Goal: Transaction & Acquisition: Book appointment/travel/reservation

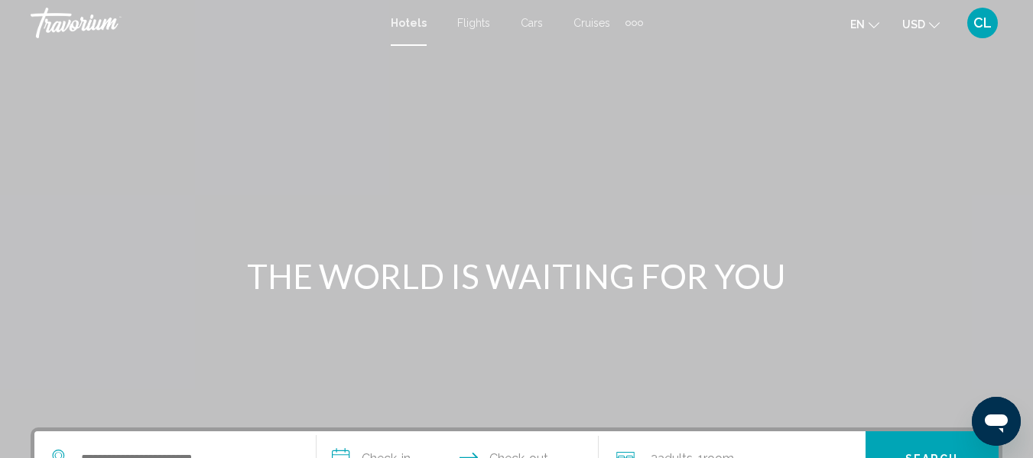
click at [404, 35] on div "Hotels Flights Cars Cruises Activities Hotels Flights Cars Cruises Activities e…" at bounding box center [516, 23] width 1033 height 32
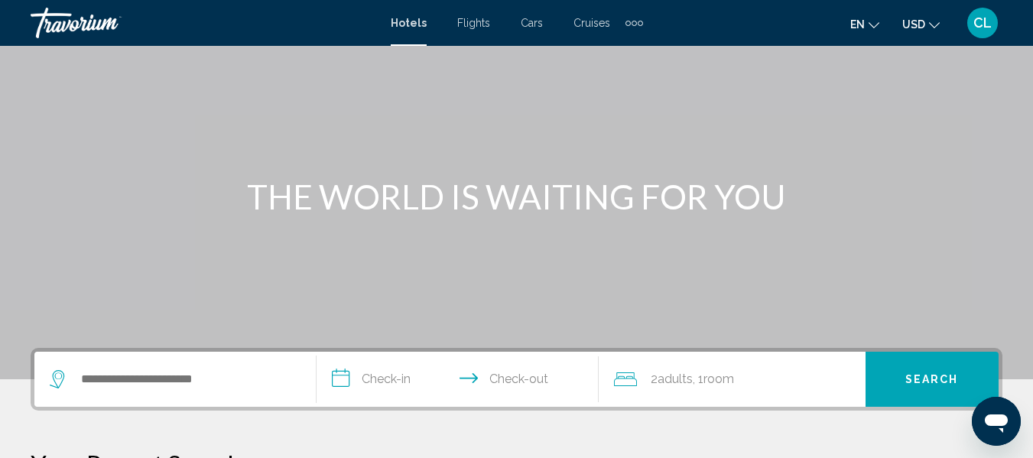
scroll to position [229, 0]
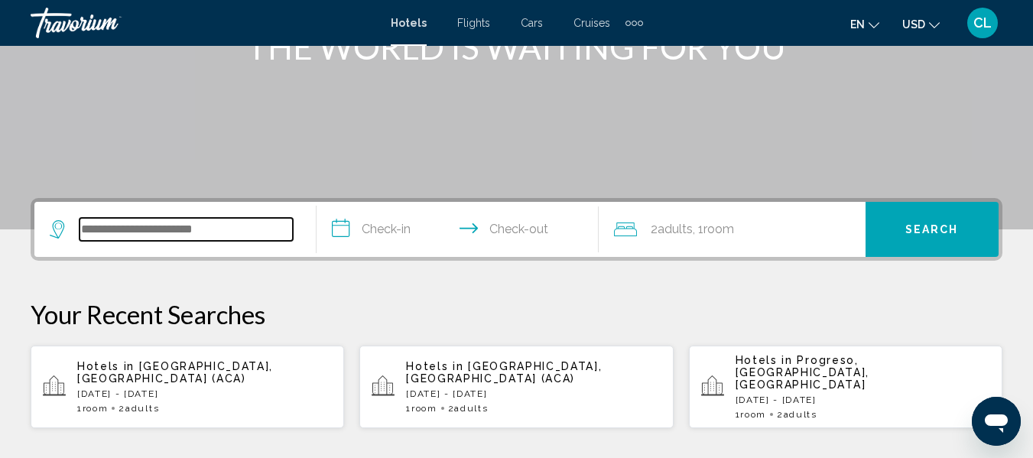
click at [106, 234] on input "Search widget" at bounding box center [186, 229] width 213 height 23
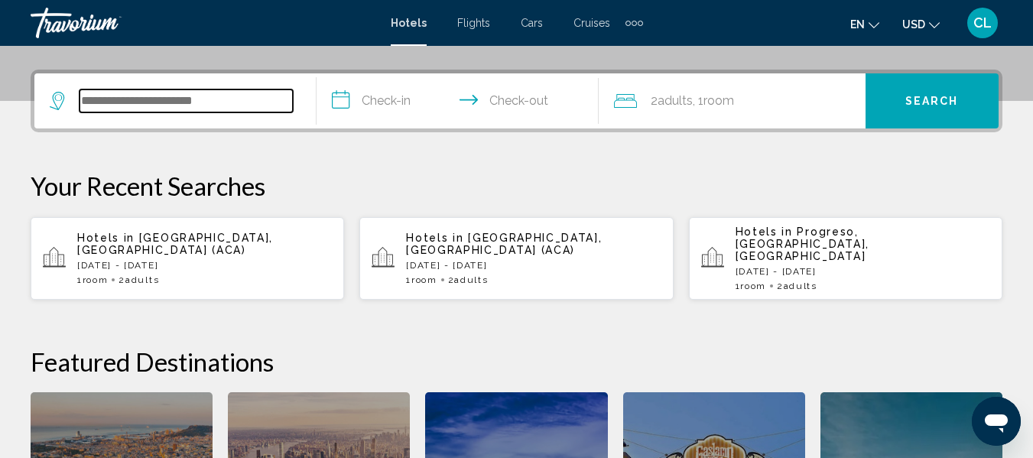
scroll to position [378, 0]
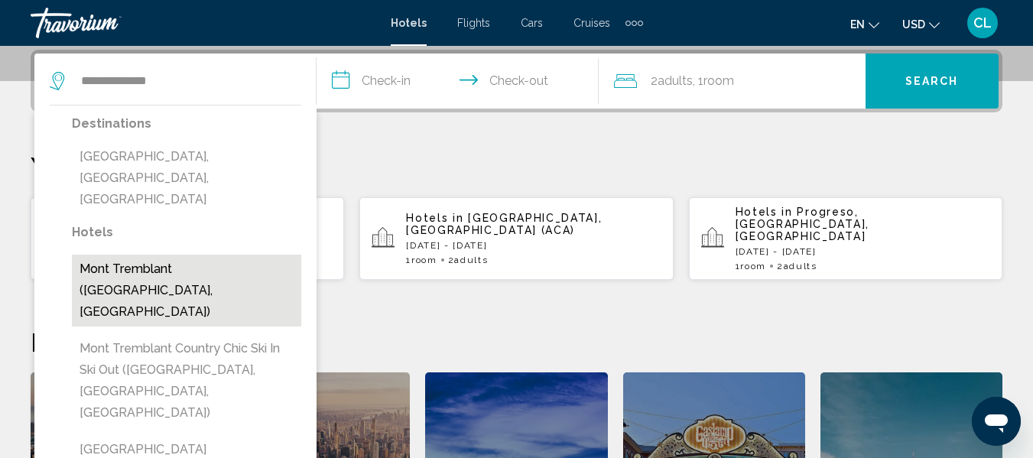
click at [151, 255] on button "Mont Tremblant ([GEOGRAPHIC_DATA], [GEOGRAPHIC_DATA])" at bounding box center [186, 291] width 229 height 72
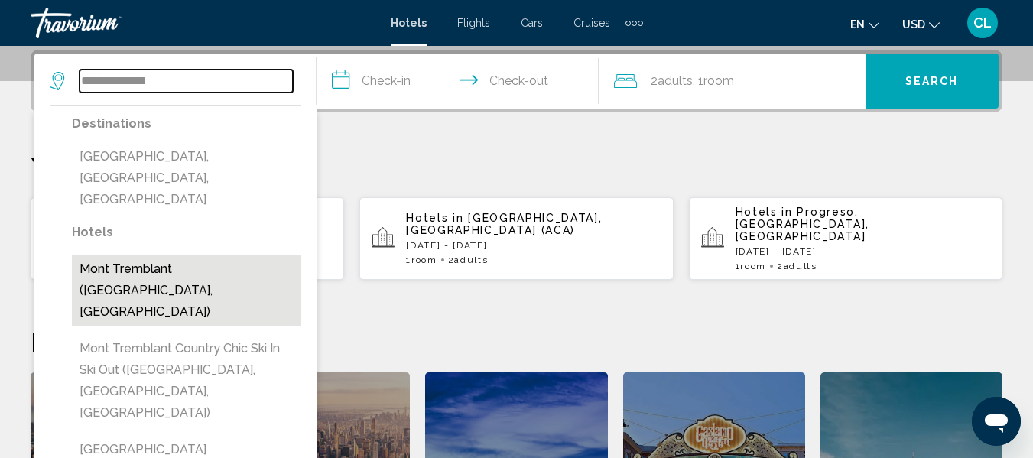
type input "**********"
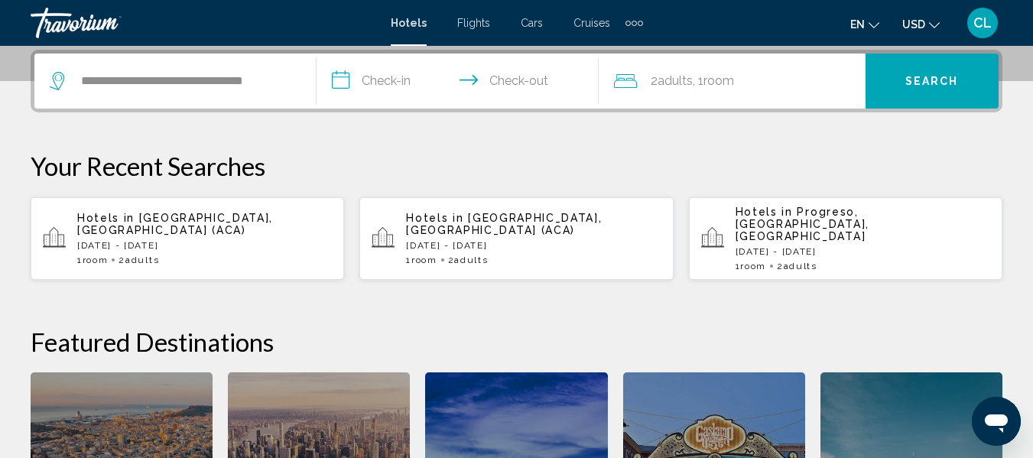
click at [339, 80] on input "**********" at bounding box center [461, 84] width 288 height 60
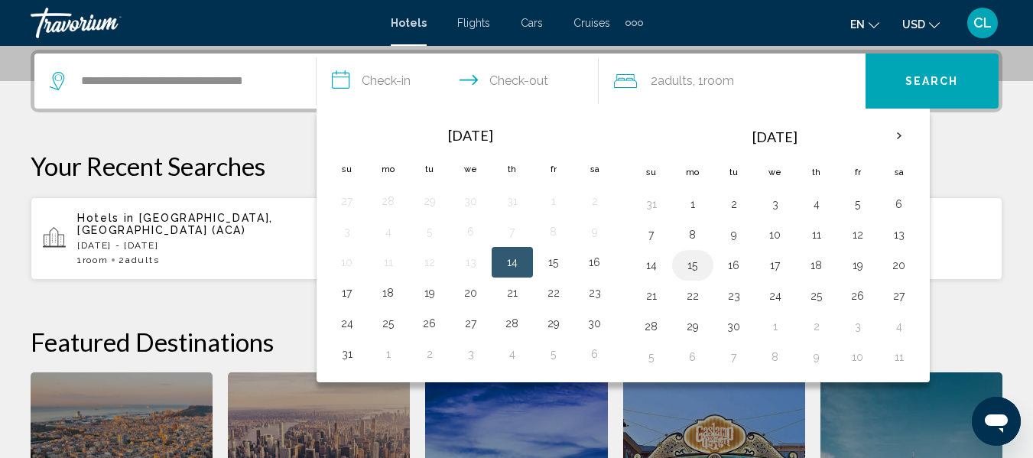
click at [693, 261] on button "15" at bounding box center [692, 265] width 24 height 21
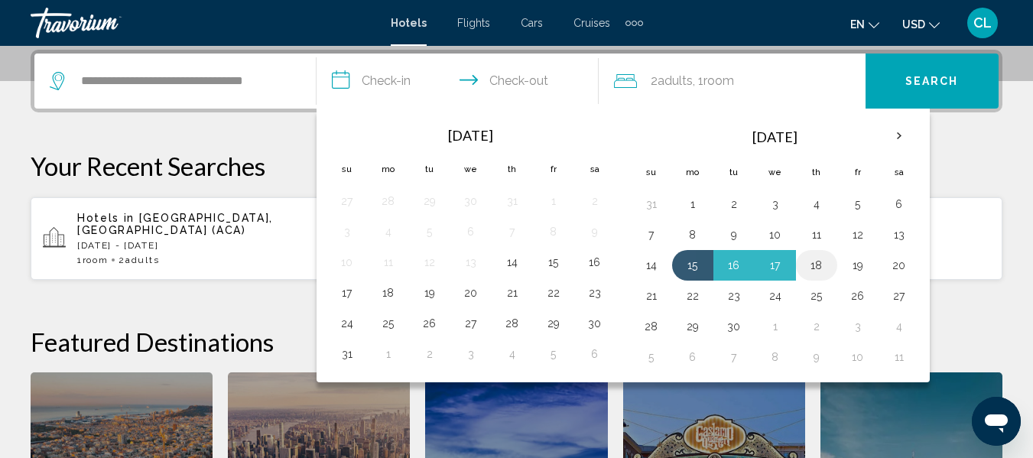
click at [813, 265] on button "18" at bounding box center [816, 265] width 24 height 21
type input "**********"
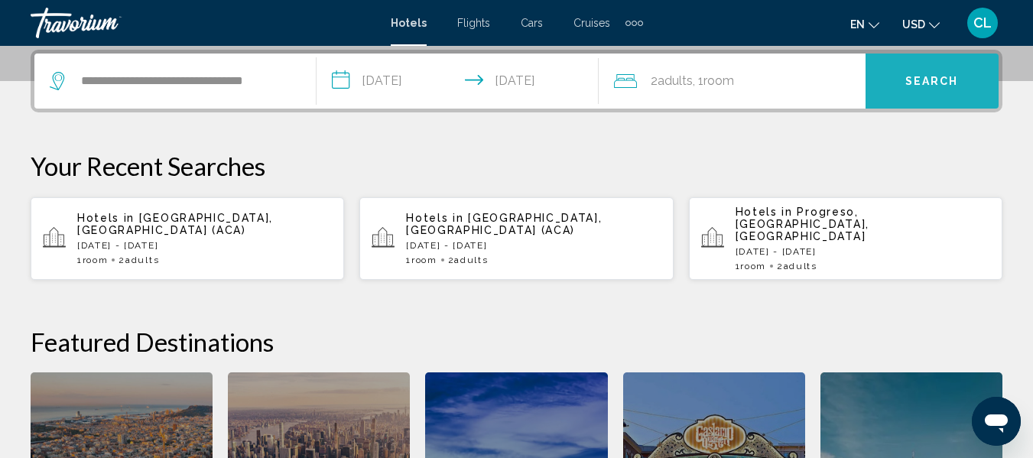
click at [898, 67] on button "Search" at bounding box center [931, 81] width 133 height 55
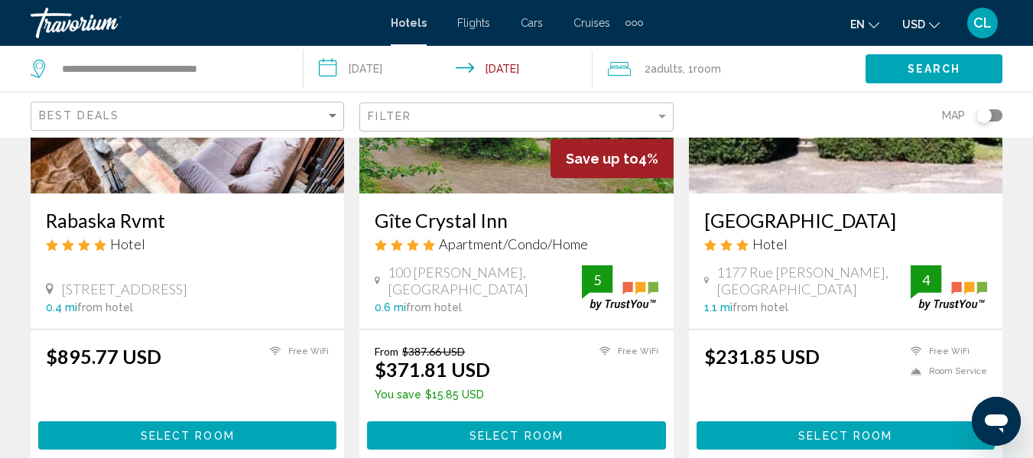
scroll to position [245, 0]
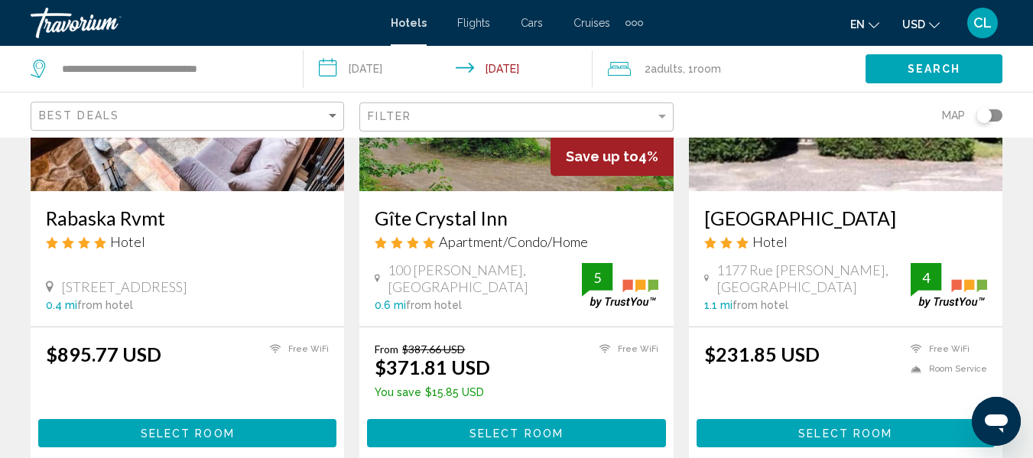
click at [920, 23] on span "USD" at bounding box center [913, 24] width 23 height 12
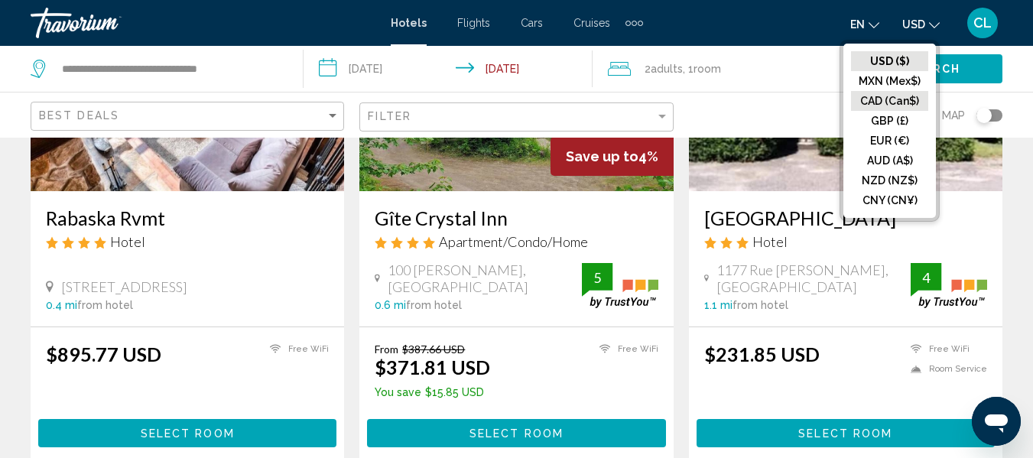
click at [887, 95] on button "CAD (Can$)" at bounding box center [889, 101] width 77 height 20
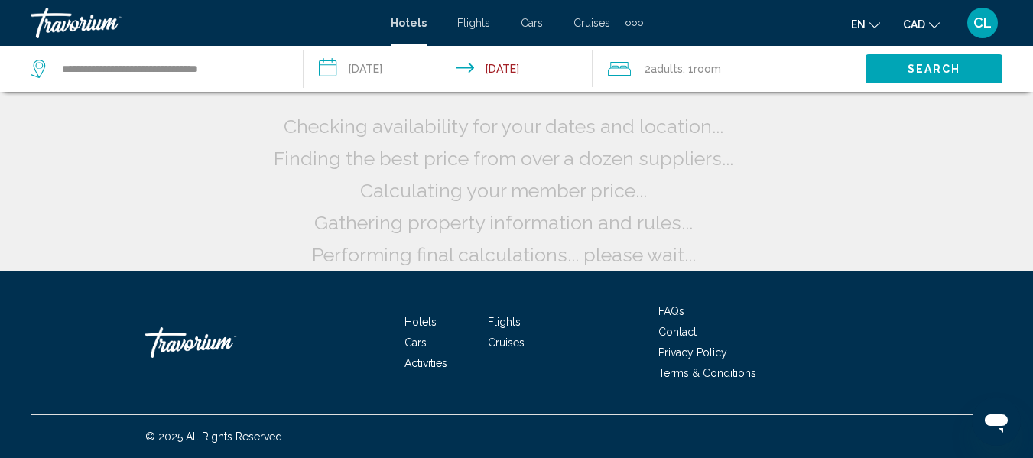
scroll to position [44, 0]
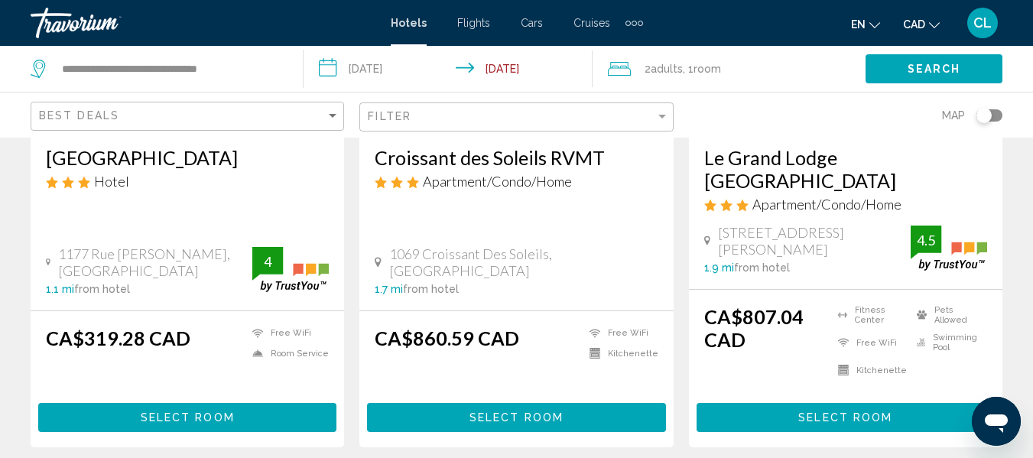
scroll to position [933, 0]
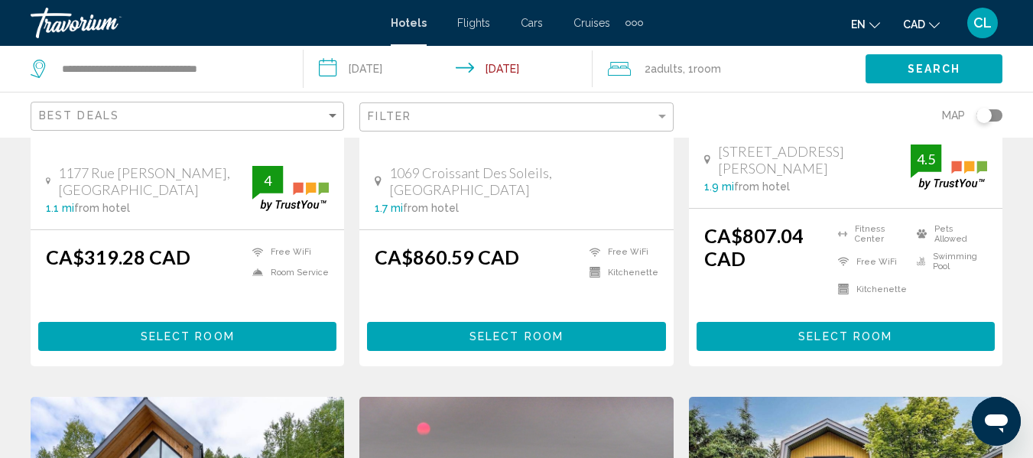
click at [838, 331] on span "Select Room" at bounding box center [845, 337] width 94 height 12
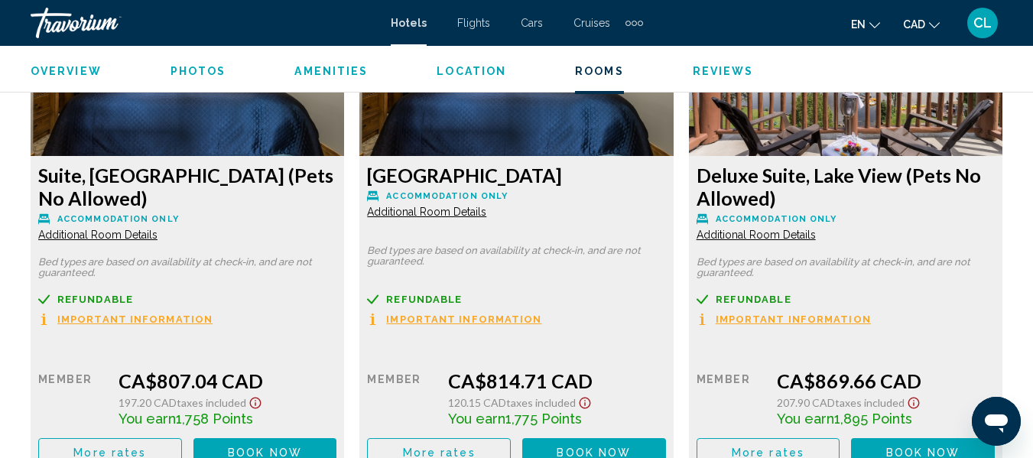
scroll to position [2474, 0]
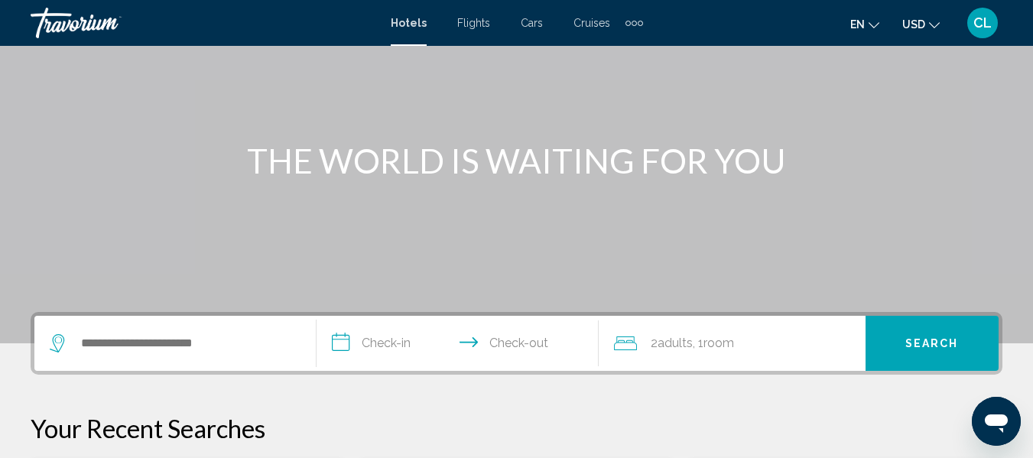
scroll to position [153, 0]
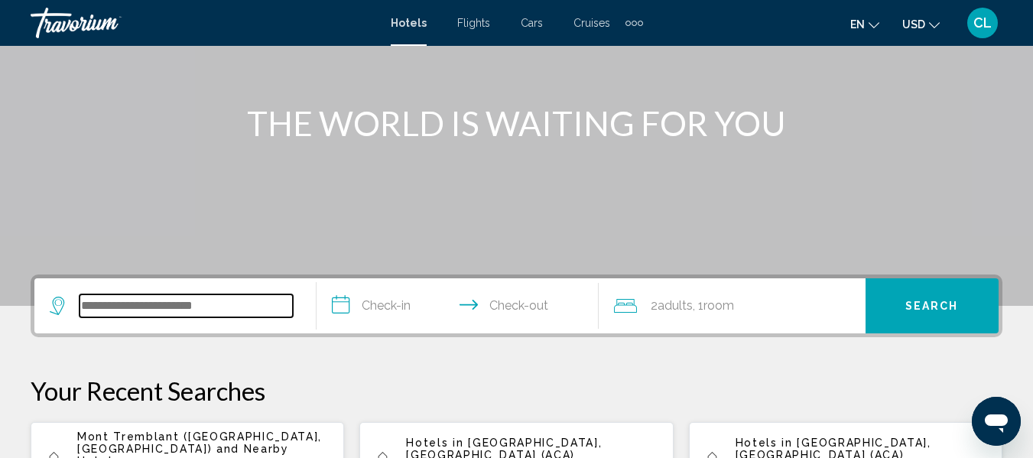
click at [104, 310] on input "Search widget" at bounding box center [186, 305] width 213 height 23
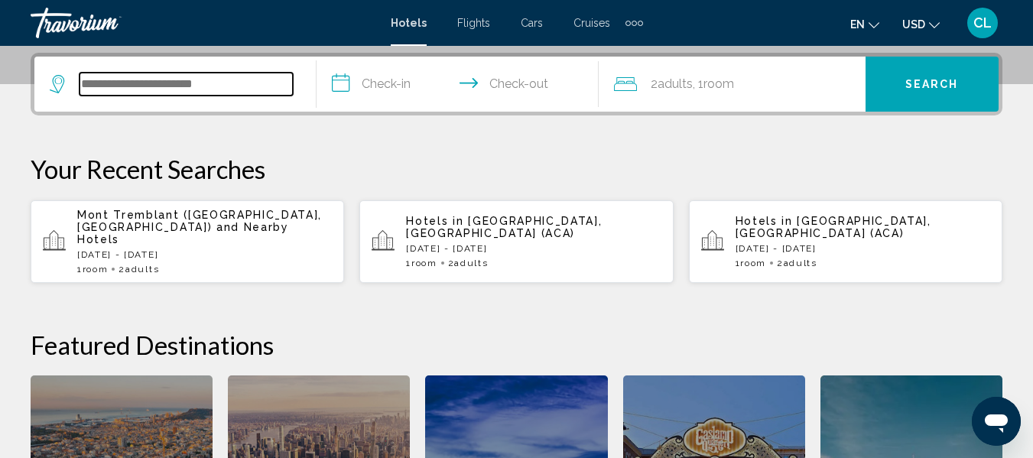
scroll to position [378, 0]
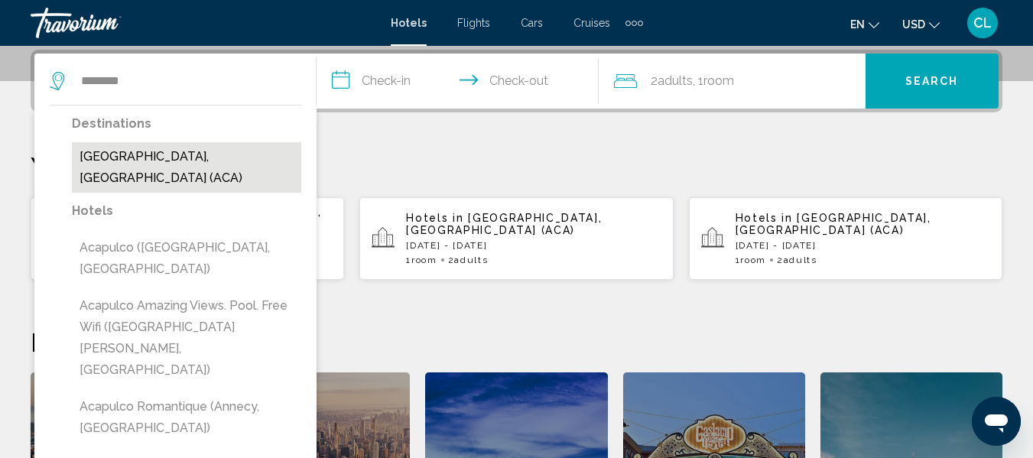
click at [164, 155] on button "[GEOGRAPHIC_DATA], [GEOGRAPHIC_DATA] (ACA)" at bounding box center [186, 167] width 229 height 50
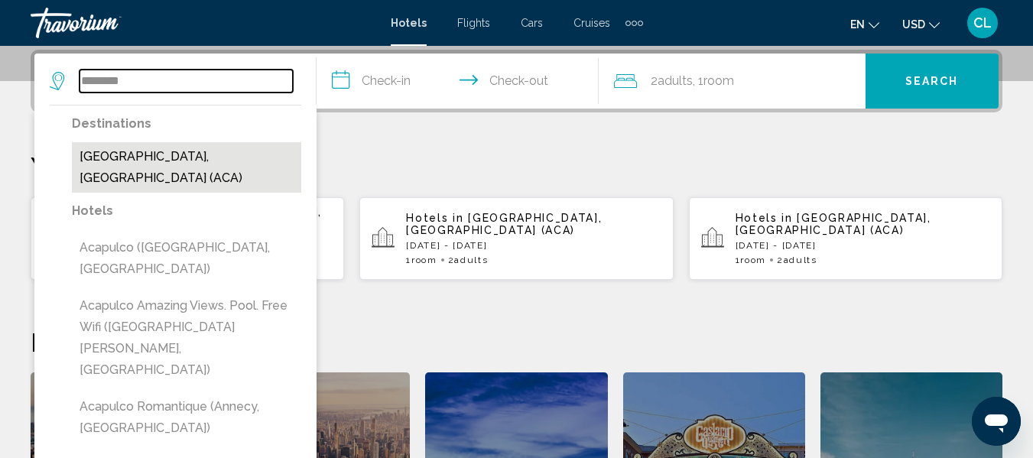
type input "**********"
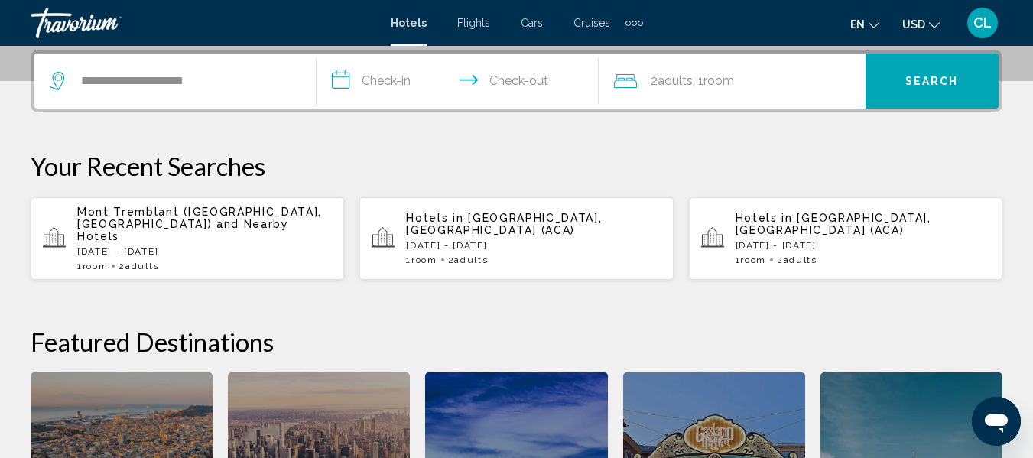
click at [378, 75] on input "**********" at bounding box center [461, 84] width 288 height 60
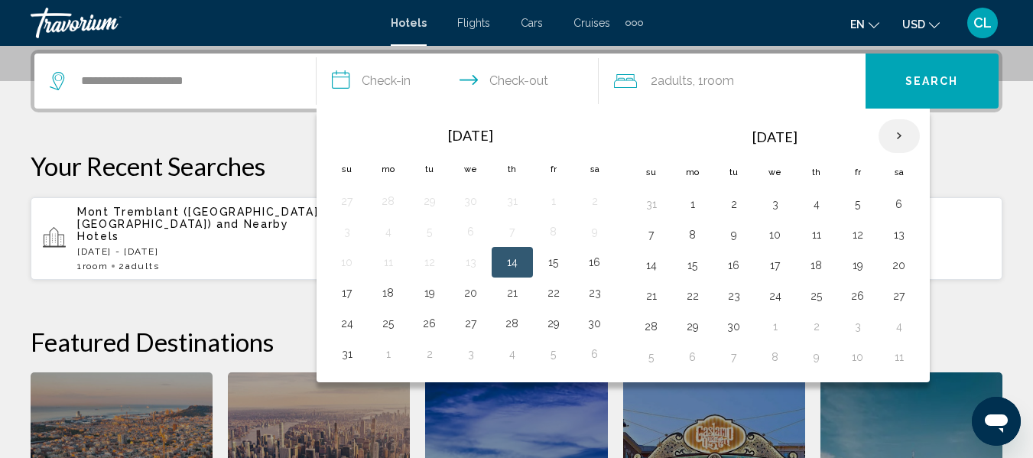
click at [896, 133] on th "Next month" at bounding box center [898, 136] width 41 height 34
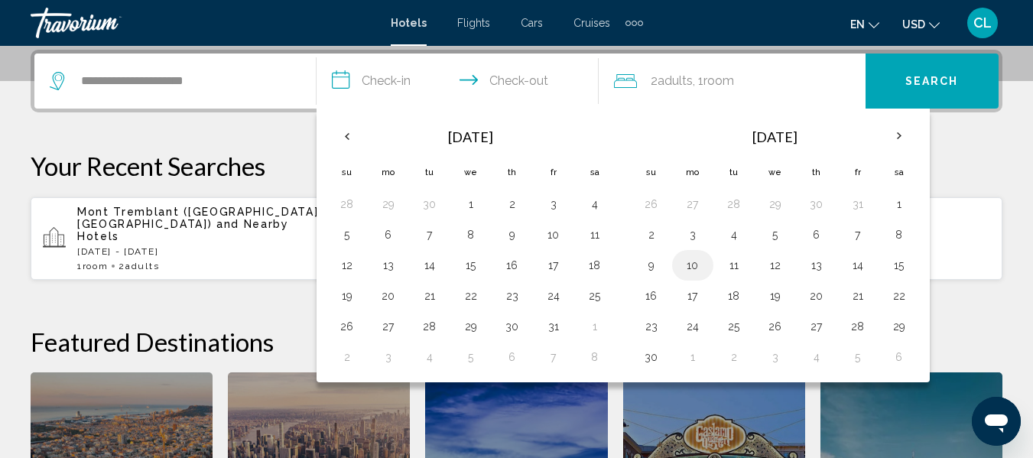
click at [687, 262] on button "10" at bounding box center [692, 265] width 24 height 21
click at [817, 265] on button "13" at bounding box center [816, 265] width 24 height 21
type input "**********"
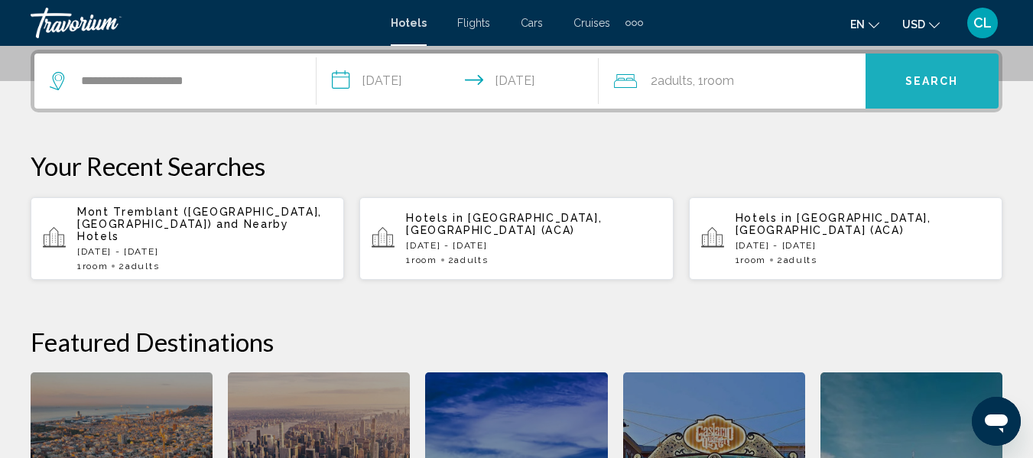
click at [900, 72] on button "Search" at bounding box center [931, 81] width 133 height 55
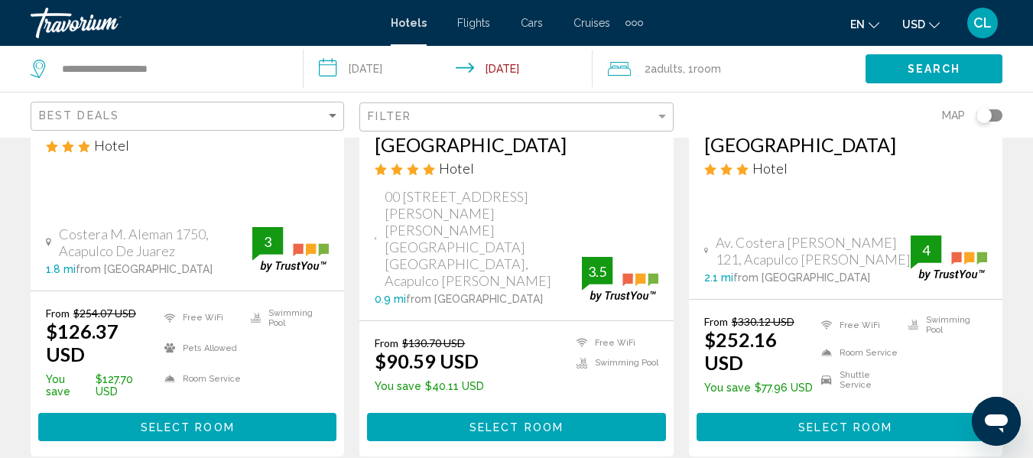
scroll to position [382, 0]
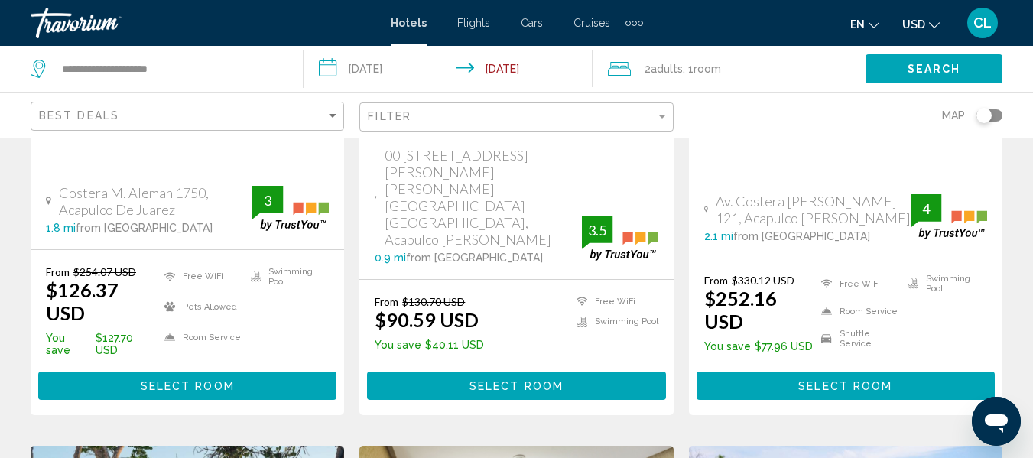
click at [918, 19] on span "USD" at bounding box center [913, 24] width 23 height 12
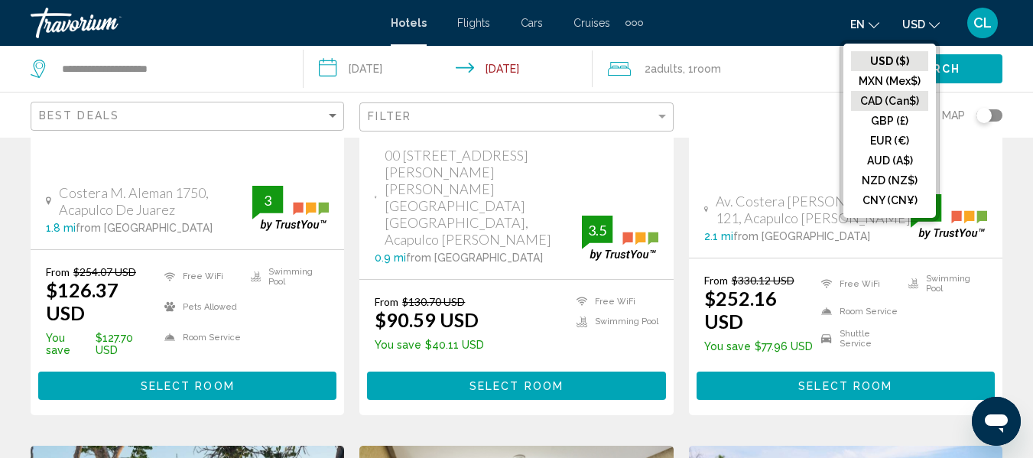
click at [874, 102] on button "CAD (Can$)" at bounding box center [889, 101] width 77 height 20
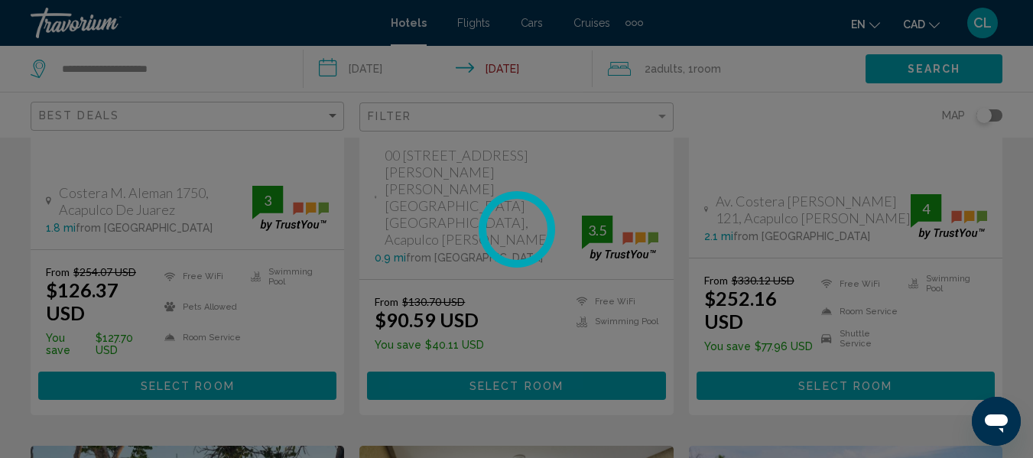
scroll to position [44, 0]
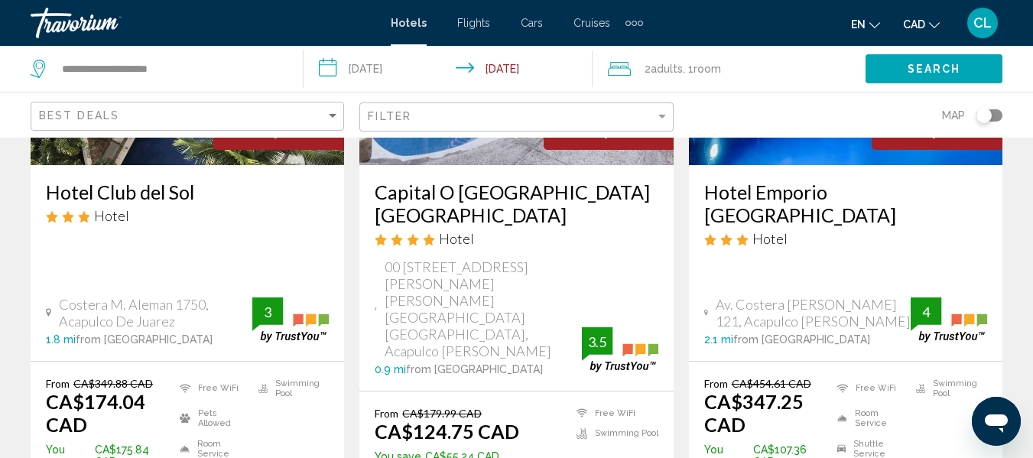
scroll to position [306, 0]
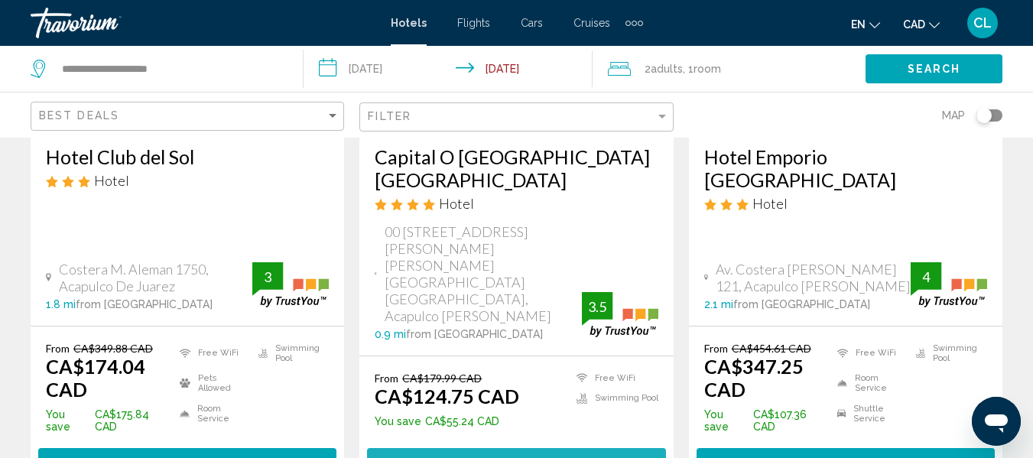
click at [520, 448] on button "Select Room" at bounding box center [516, 462] width 298 height 28
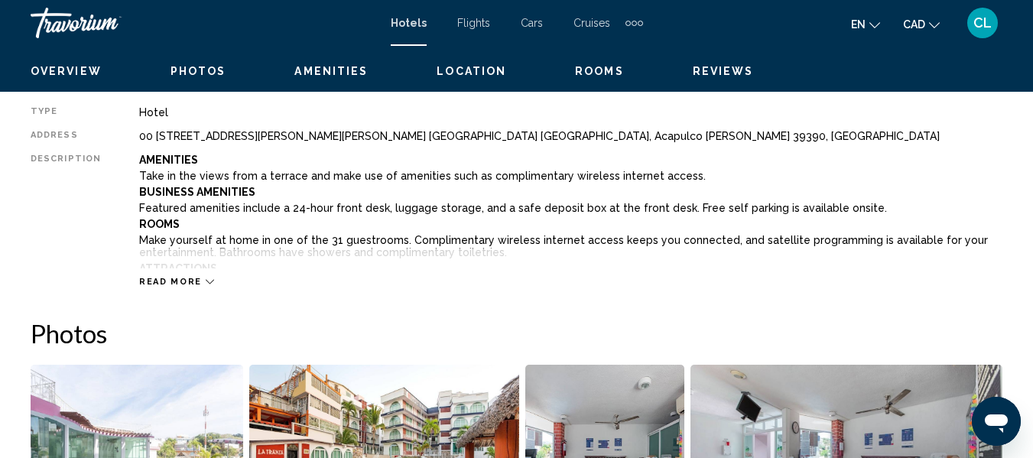
scroll to position [639, 0]
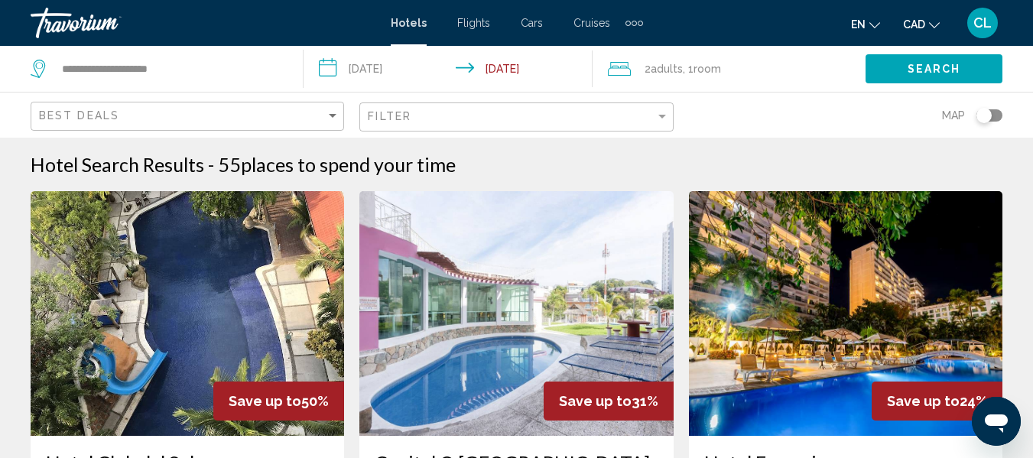
click at [200, 294] on img "Main content" at bounding box center [187, 313] width 313 height 245
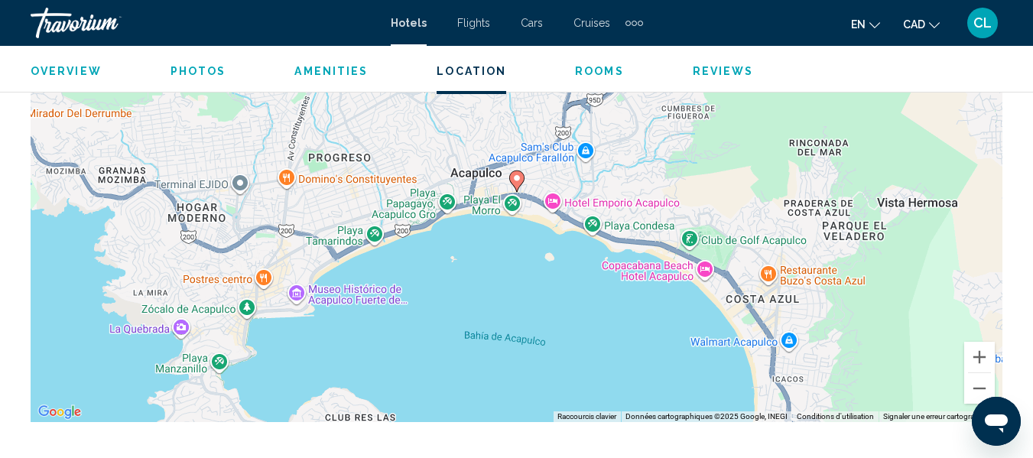
scroll to position [1786, 0]
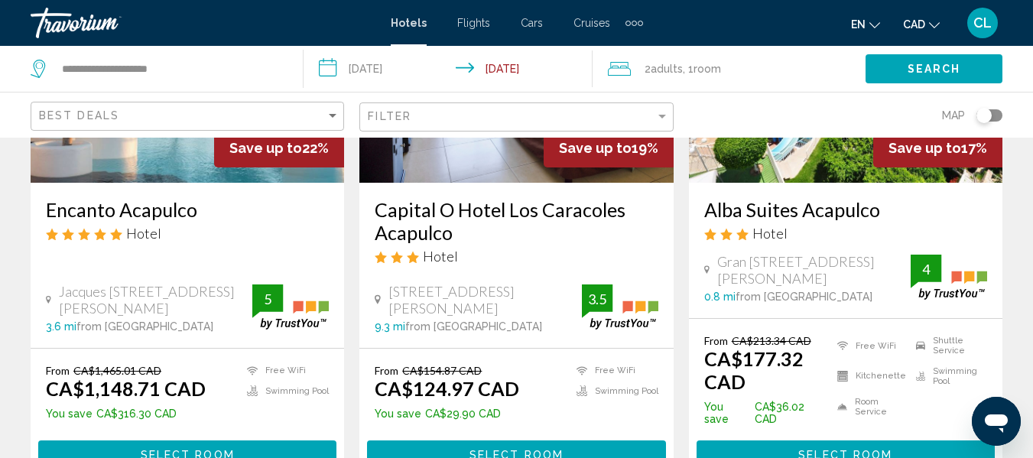
scroll to position [917, 0]
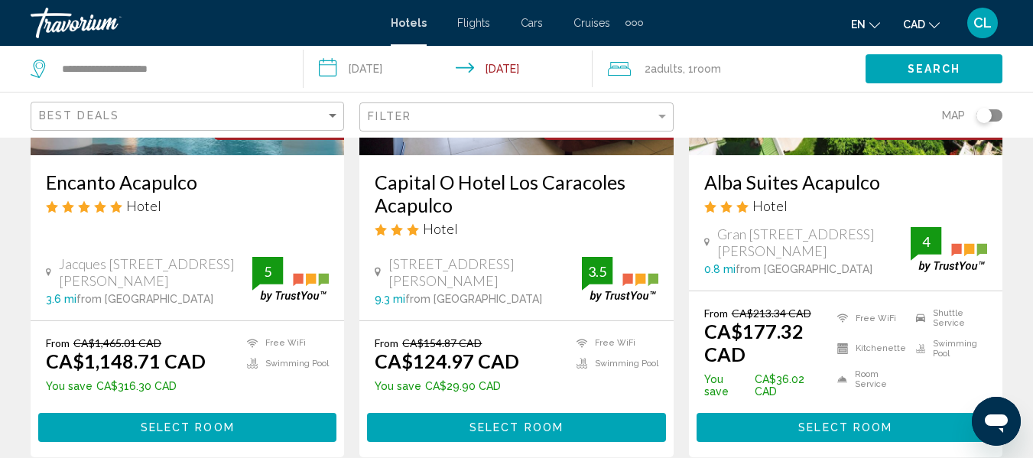
click at [500, 413] on button "Select Room" at bounding box center [516, 427] width 298 height 28
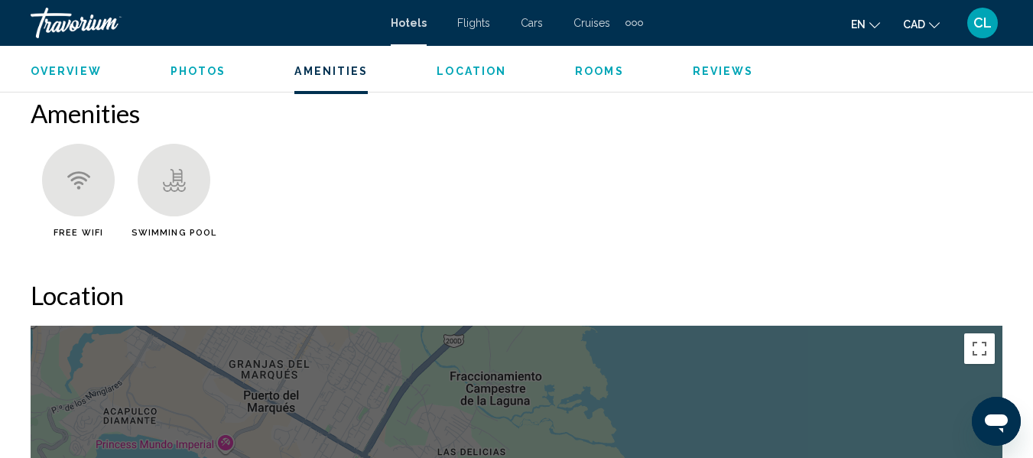
scroll to position [1327, 0]
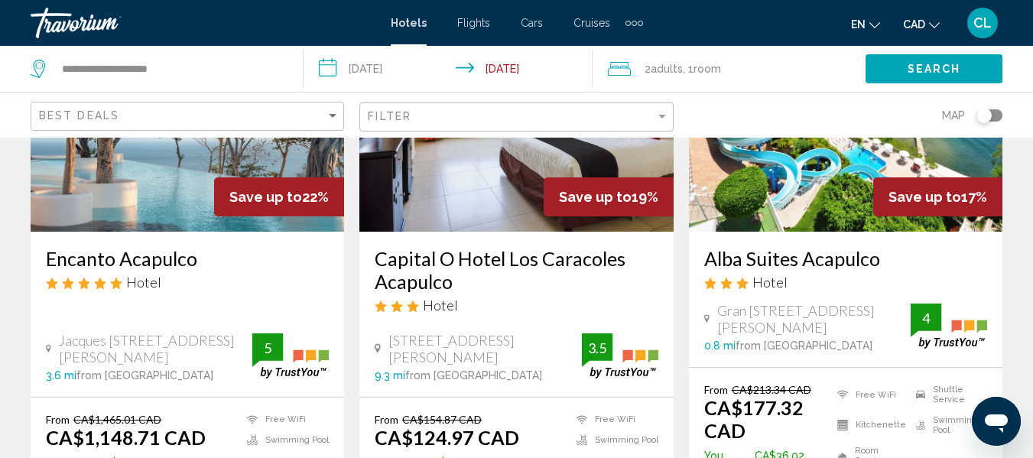
scroll to position [917, 0]
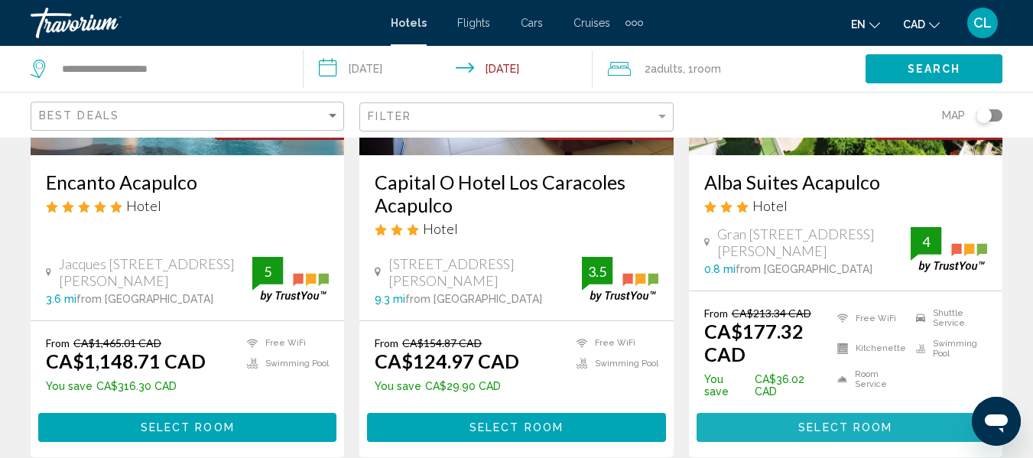
click at [837, 422] on span "Select Room" at bounding box center [845, 428] width 94 height 12
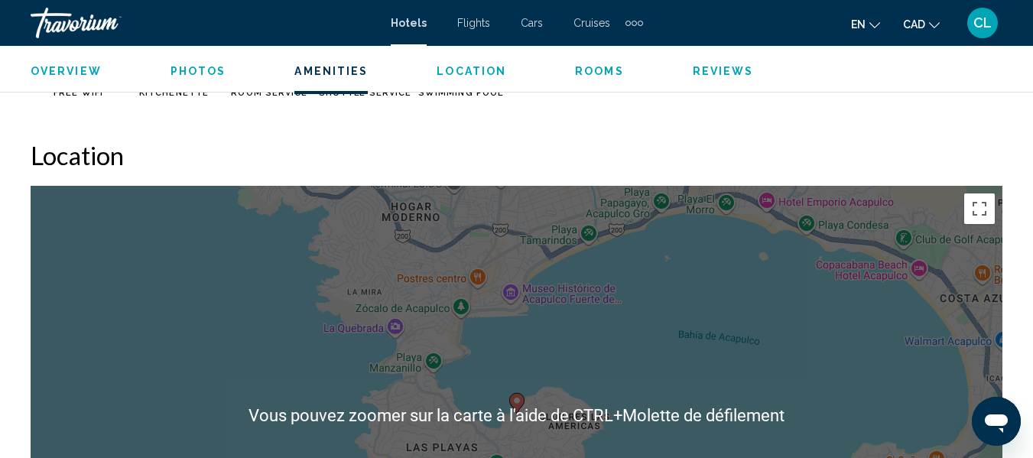
scroll to position [1480, 0]
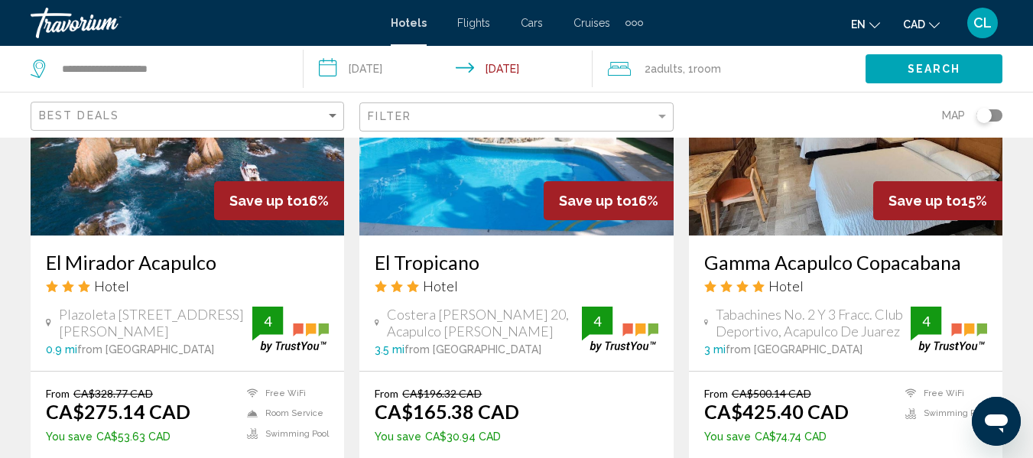
scroll to position [1453, 0]
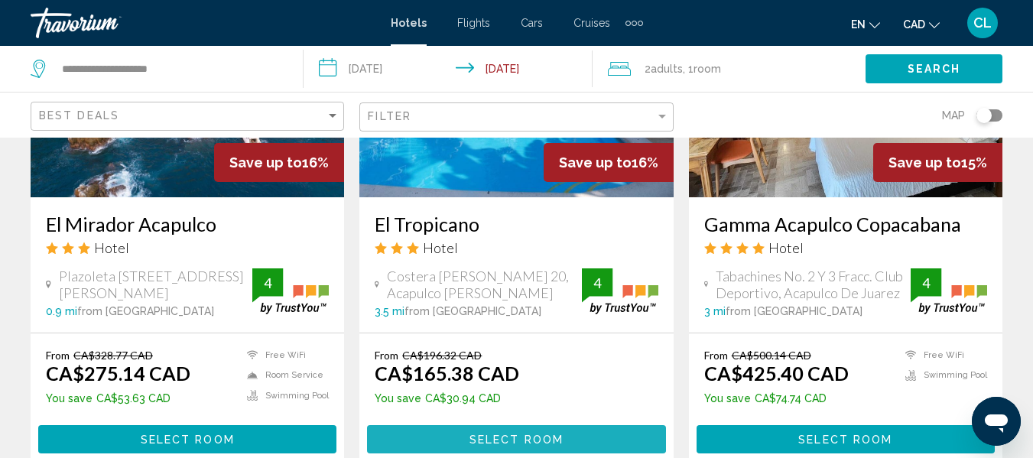
click at [489, 433] on span "Select Room" at bounding box center [516, 439] width 94 height 12
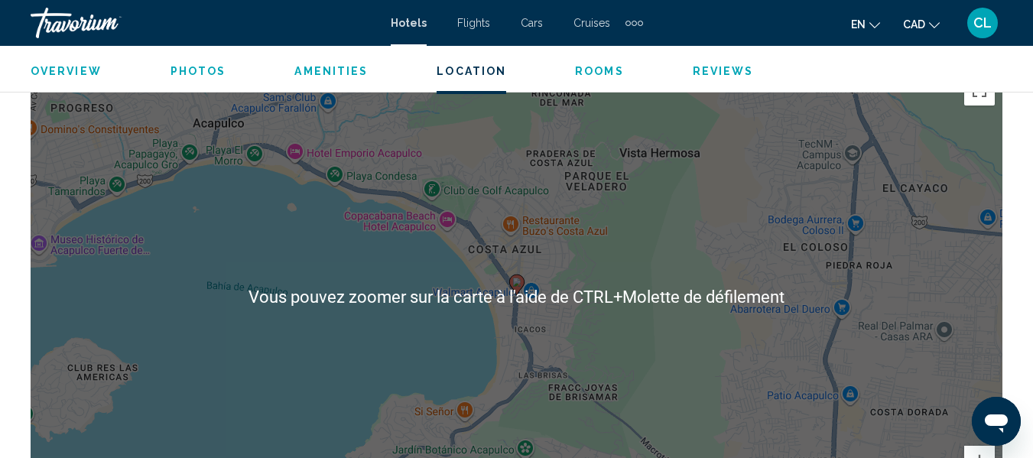
scroll to position [1633, 0]
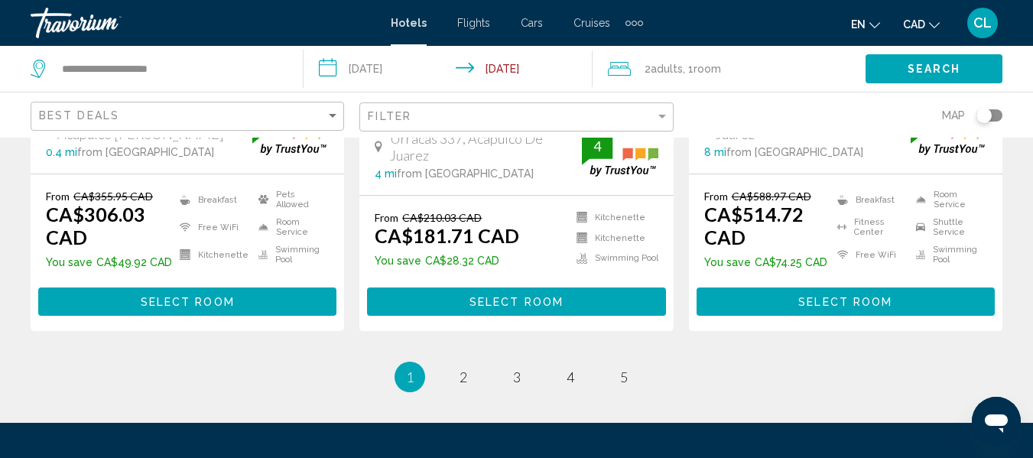
scroll to position [2216, 0]
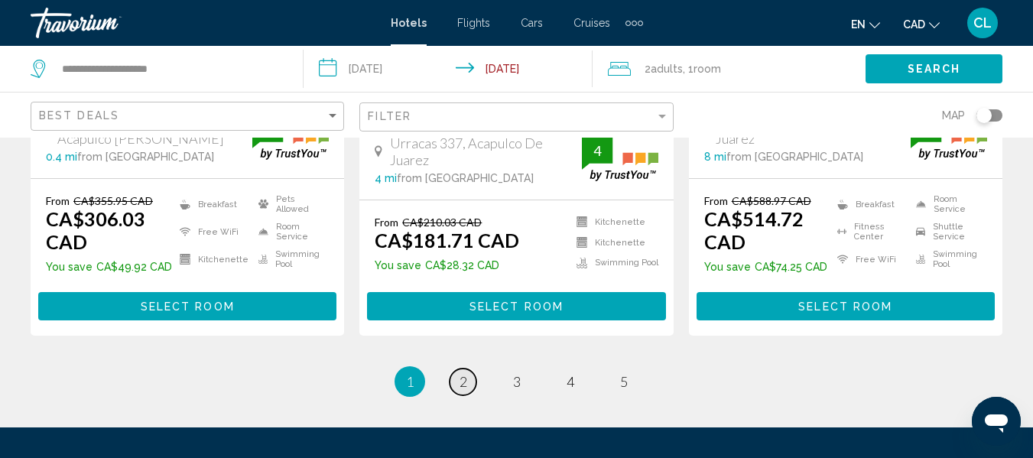
click at [459, 373] on span "2" at bounding box center [463, 381] width 8 height 17
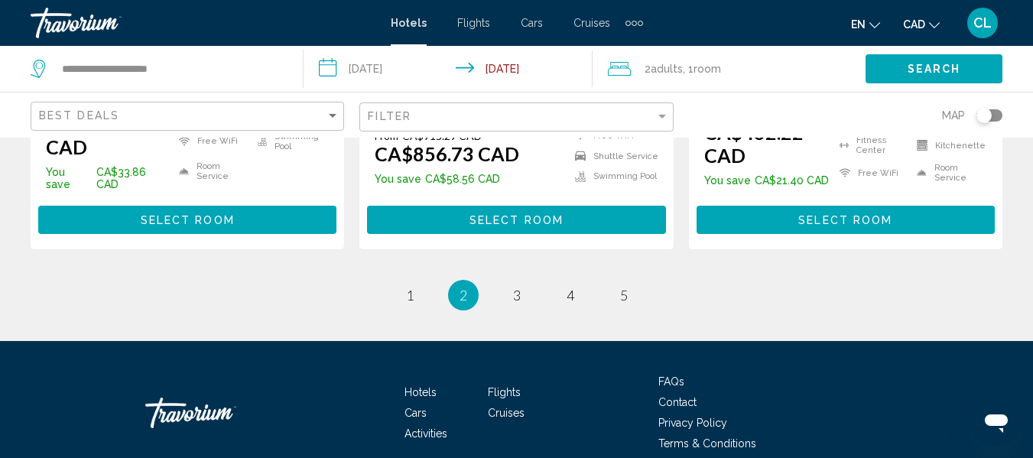
scroll to position [2368, 0]
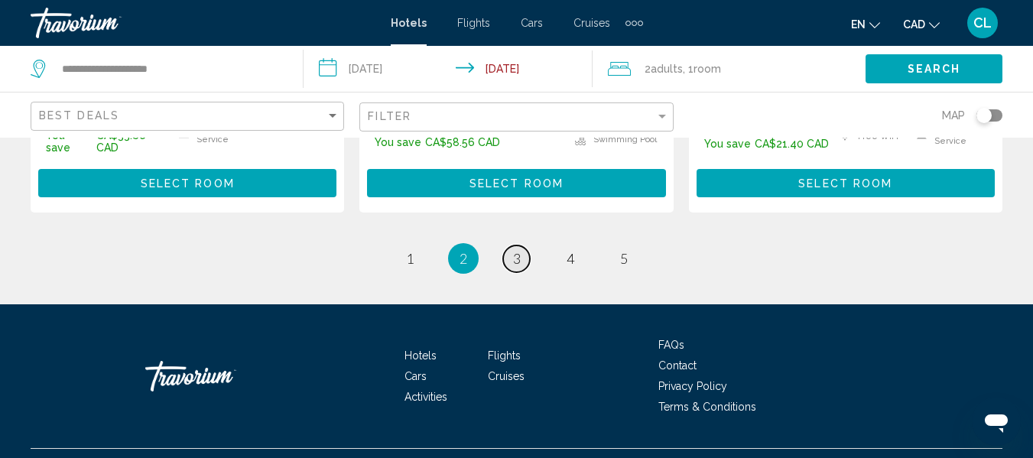
click at [521, 245] on link "page 3" at bounding box center [516, 258] width 27 height 27
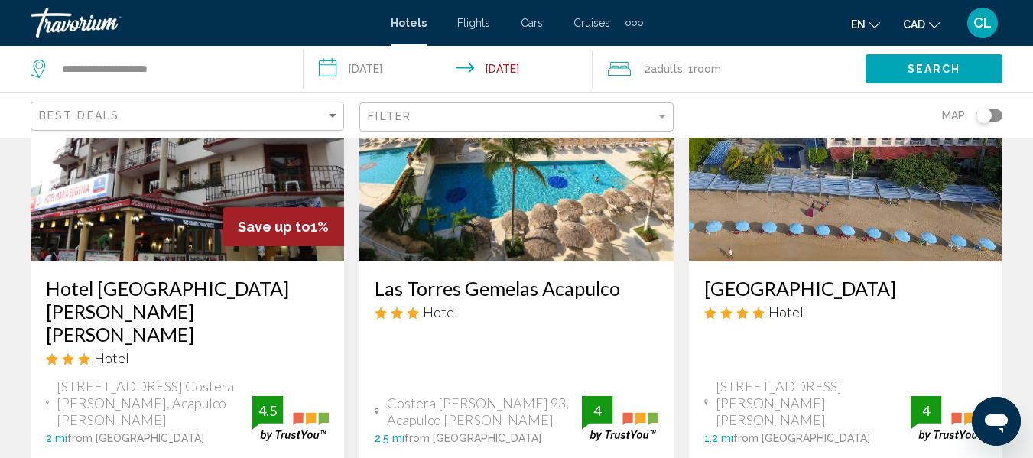
scroll to position [1988, 0]
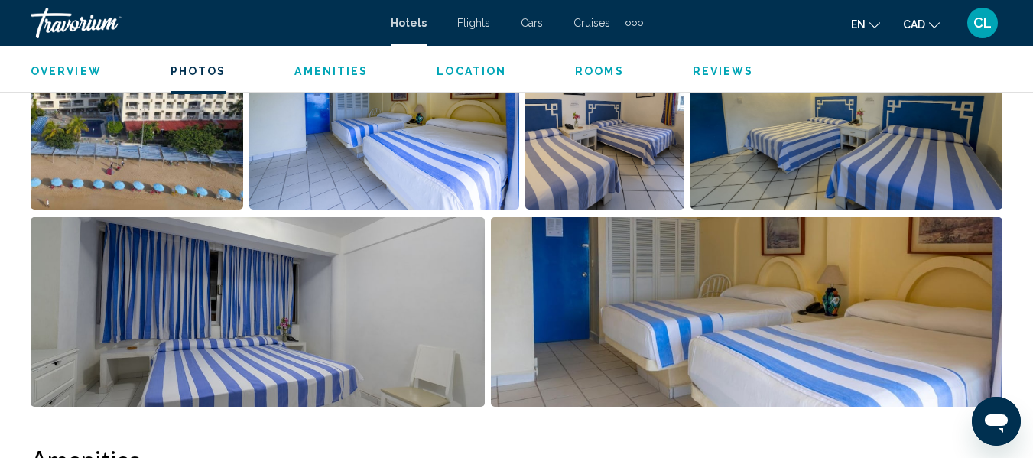
scroll to position [1098, 0]
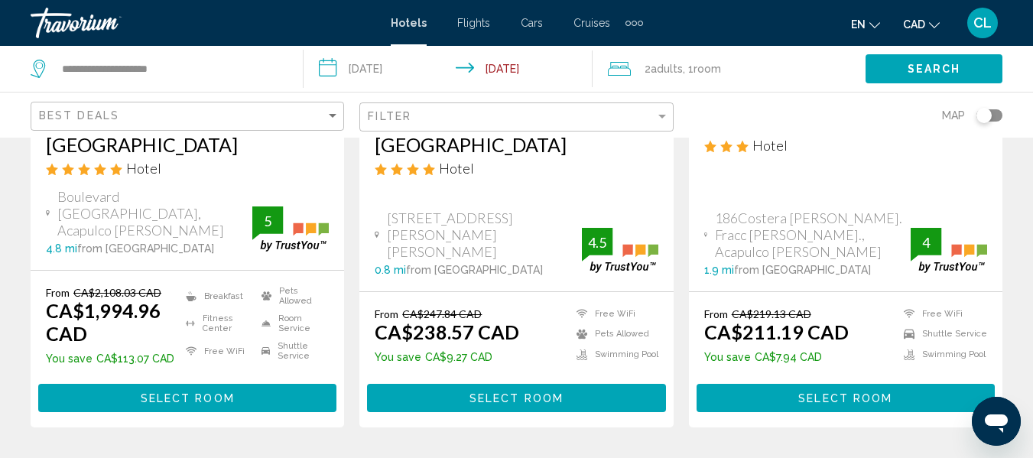
scroll to position [382, 0]
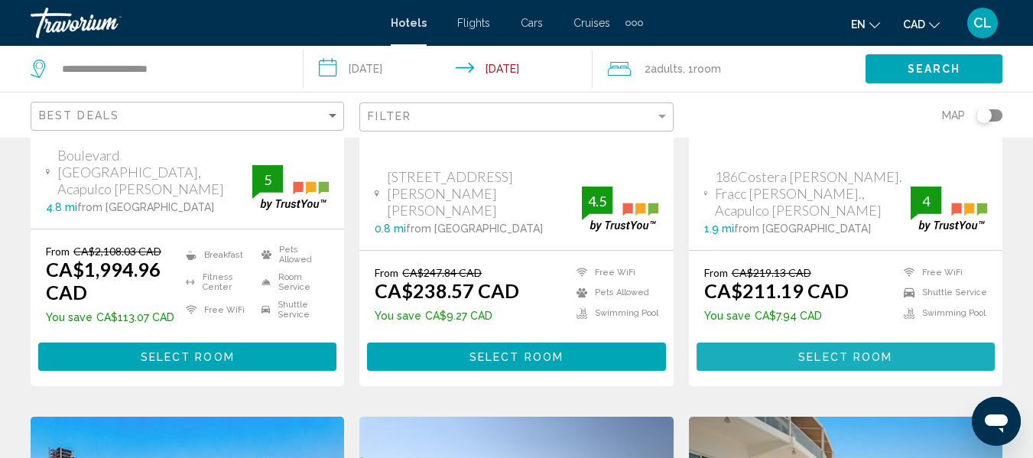
click at [834, 351] on span "Select Room" at bounding box center [845, 357] width 94 height 12
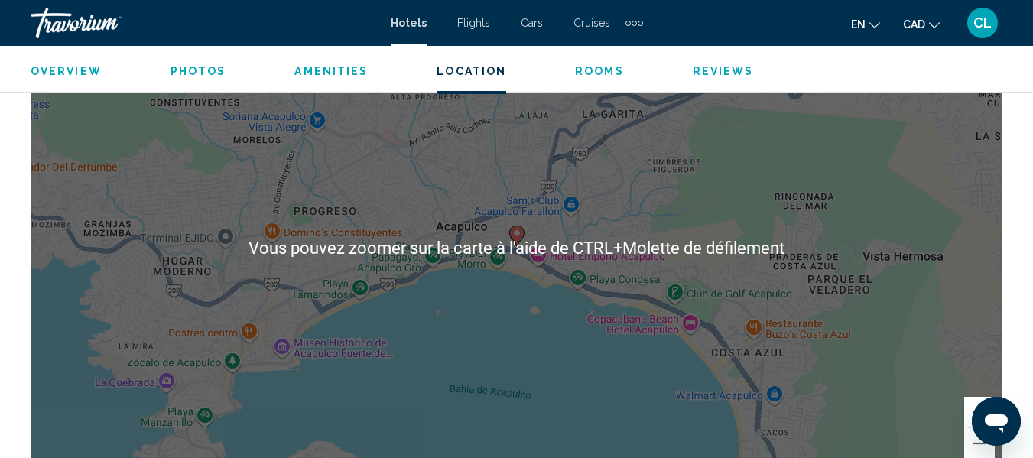
scroll to position [1862, 0]
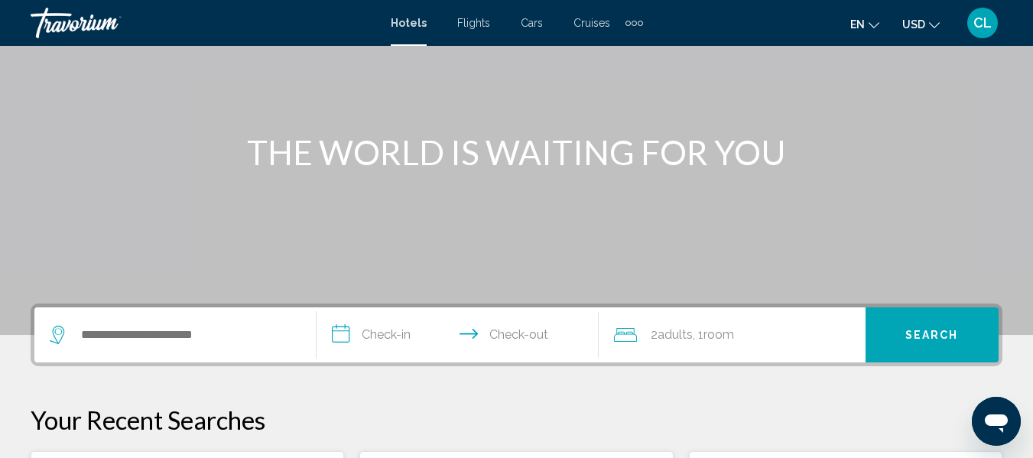
scroll to position [153, 0]
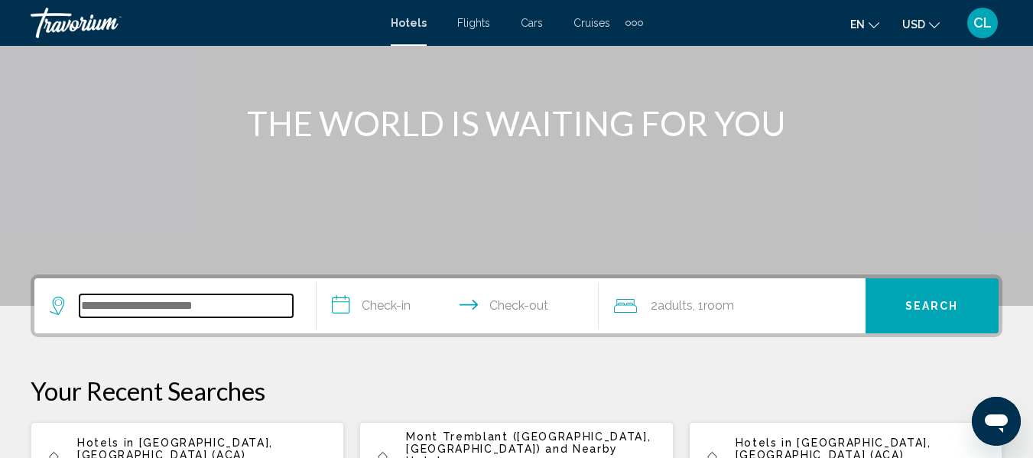
click at [83, 307] on input "Search widget" at bounding box center [186, 305] width 213 height 23
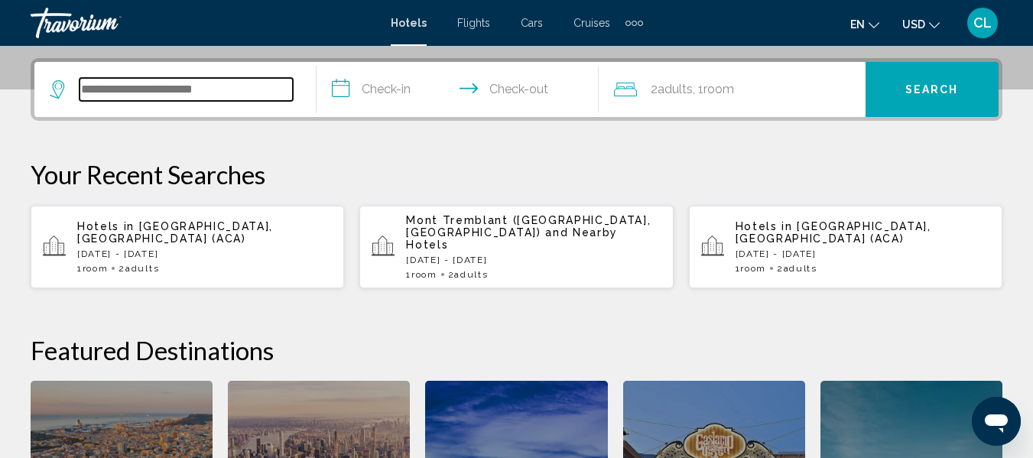
scroll to position [378, 0]
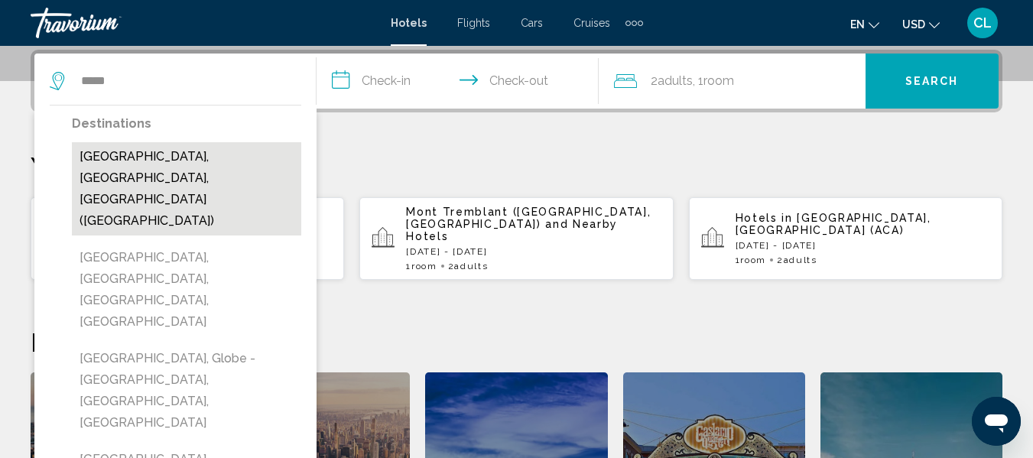
click at [161, 154] on button "[GEOGRAPHIC_DATA], [GEOGRAPHIC_DATA], [GEOGRAPHIC_DATA] ([GEOGRAPHIC_DATA])" at bounding box center [186, 188] width 229 height 93
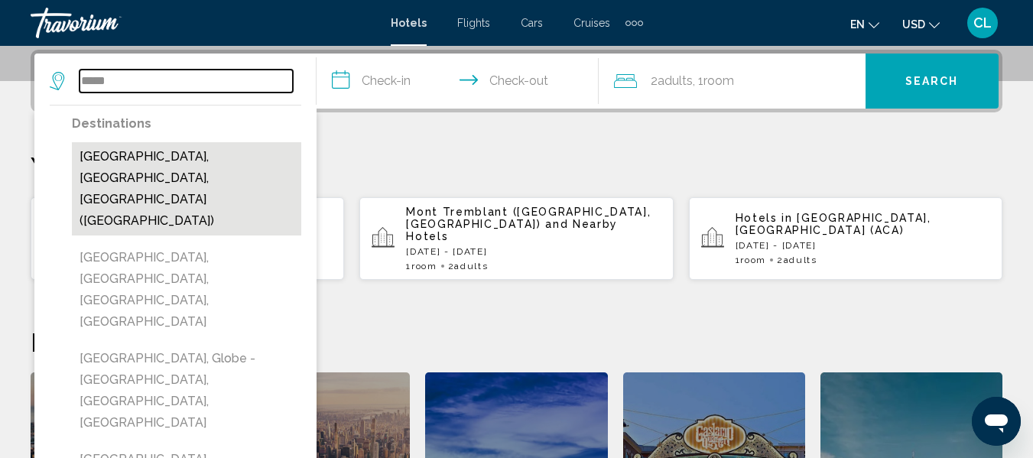
type input "**********"
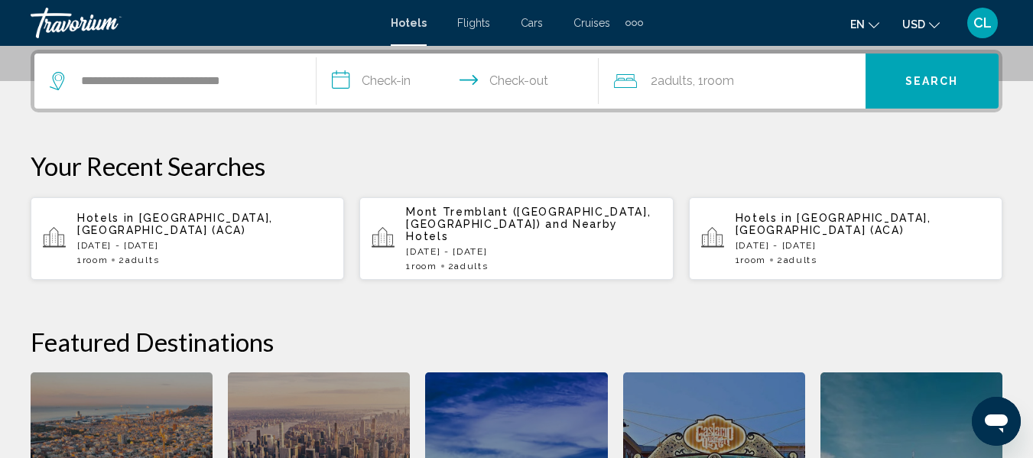
click at [335, 77] on input "**********" at bounding box center [461, 84] width 288 height 60
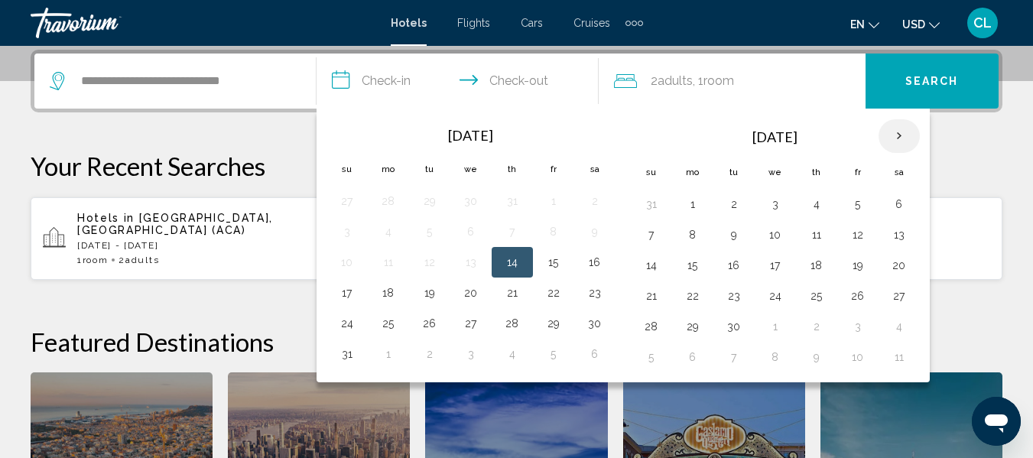
click at [891, 132] on th "Next month" at bounding box center [898, 136] width 41 height 34
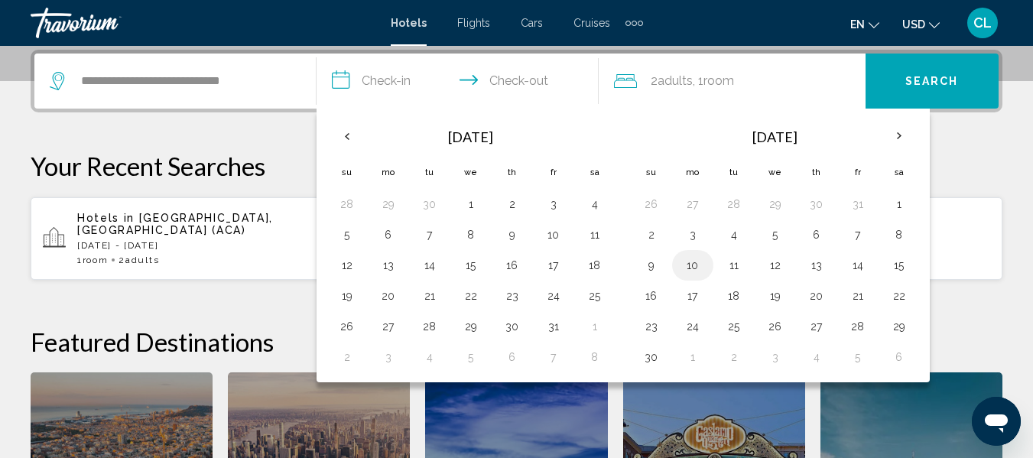
click at [690, 264] on button "10" at bounding box center [692, 265] width 24 height 21
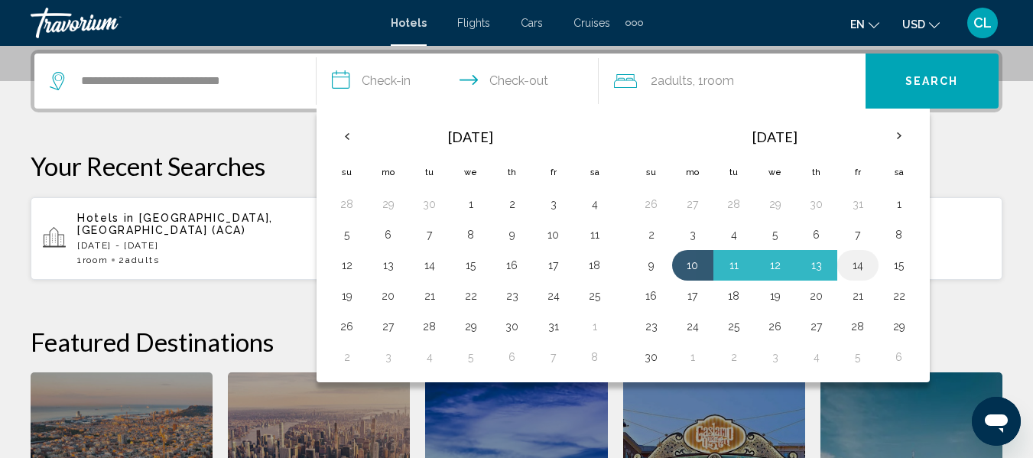
click at [857, 260] on button "14" at bounding box center [858, 265] width 24 height 21
type input "**********"
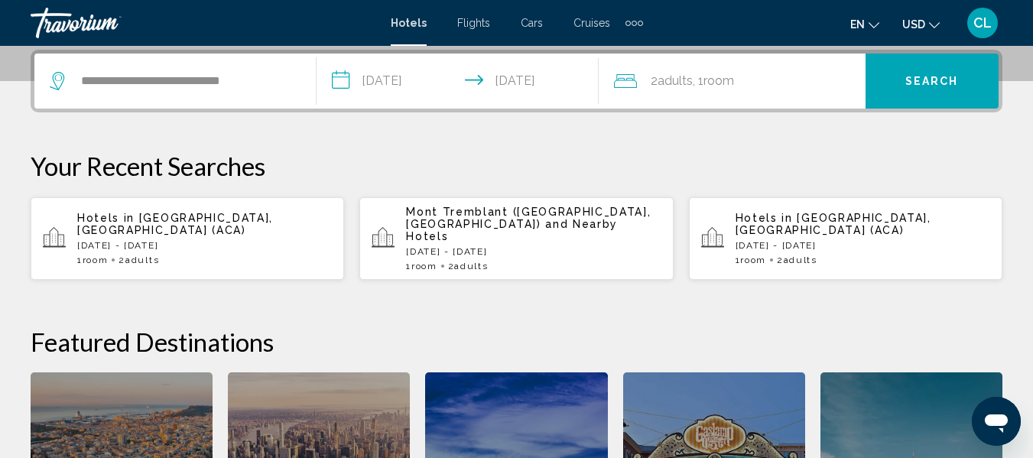
click at [911, 85] on span "Search" at bounding box center [932, 82] width 54 height 12
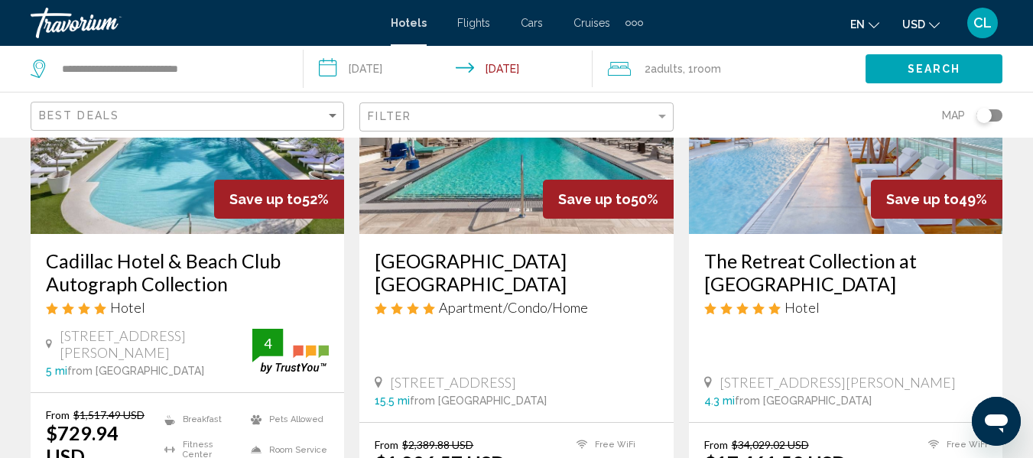
scroll to position [229, 0]
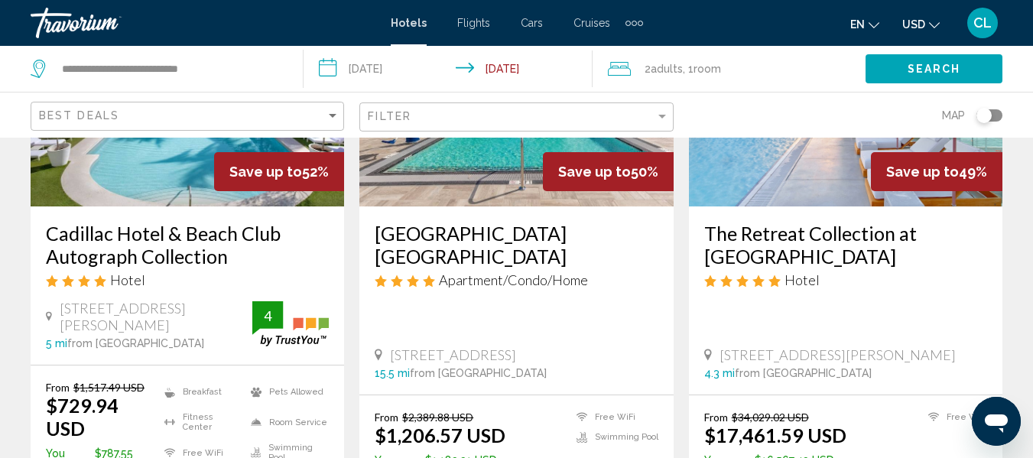
click at [912, 26] on span "USD" at bounding box center [913, 24] width 23 height 12
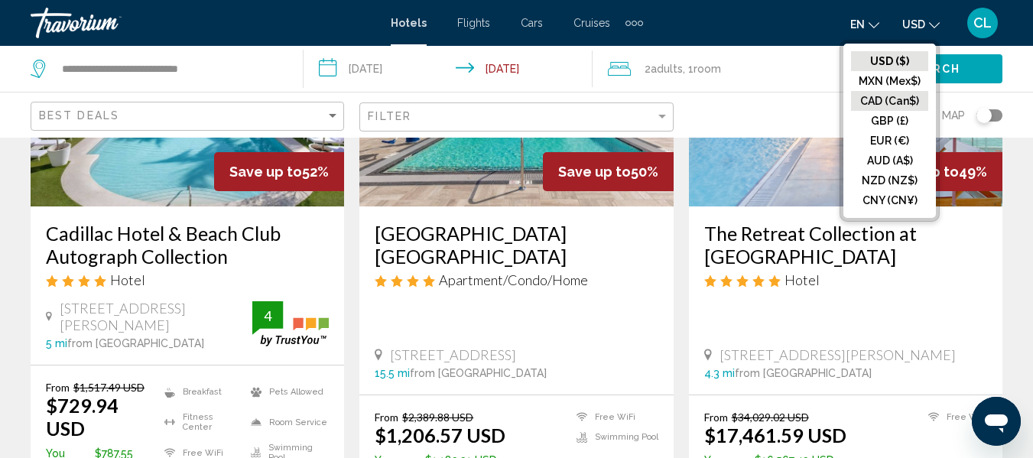
click at [878, 96] on button "CAD (Can$)" at bounding box center [889, 101] width 77 height 20
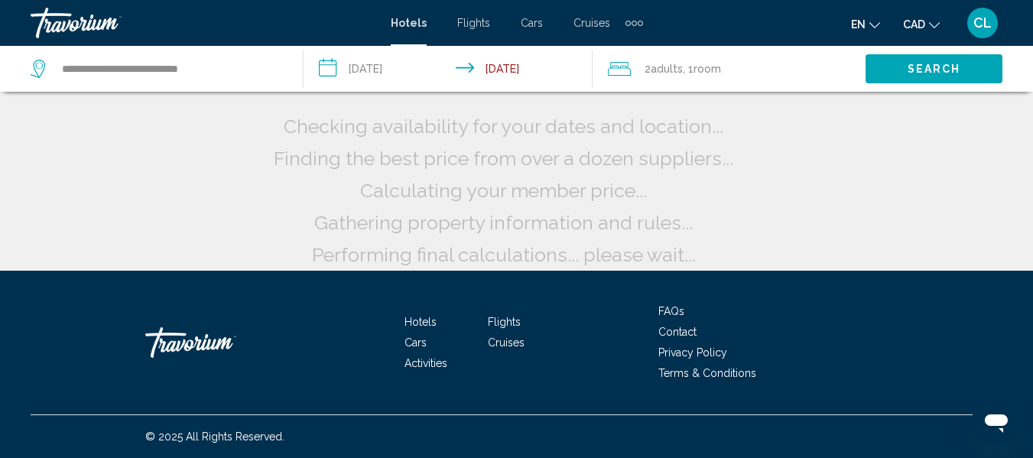
scroll to position [44, 0]
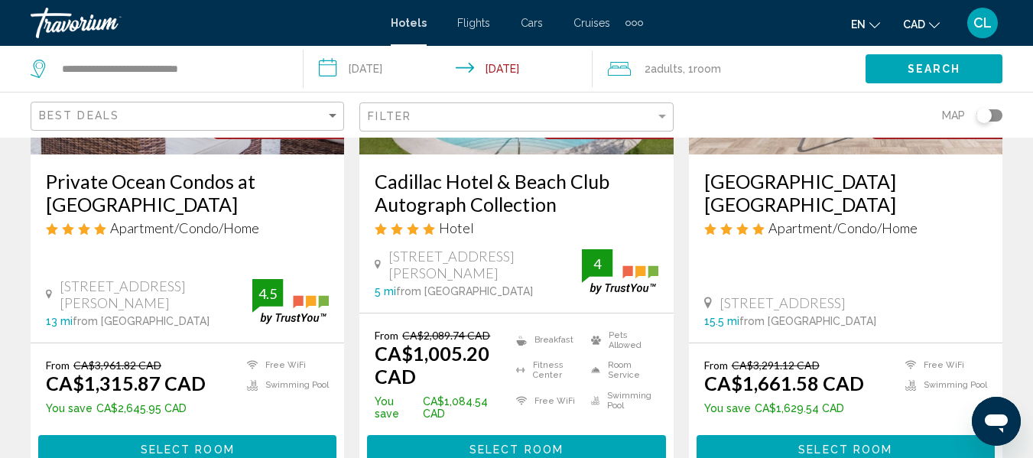
scroll to position [306, 0]
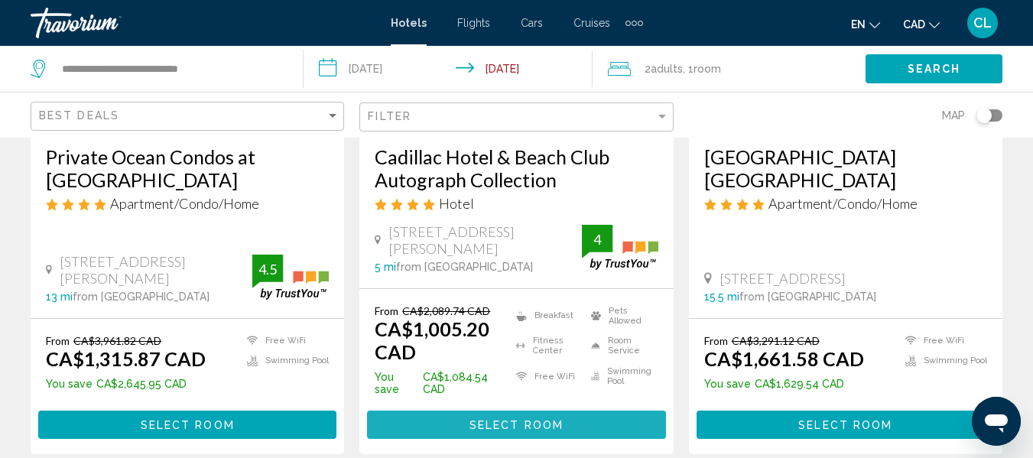
click at [516, 419] on span "Select Room" at bounding box center [516, 425] width 94 height 12
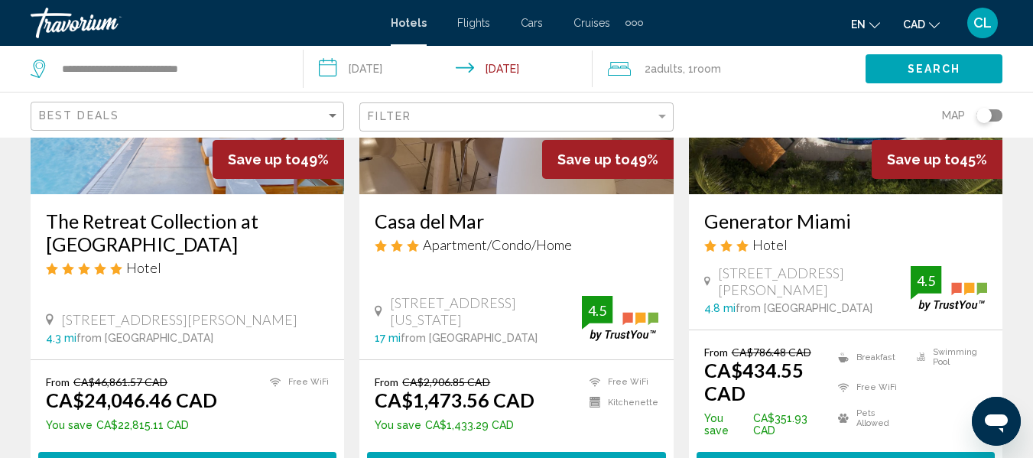
scroll to position [917, 0]
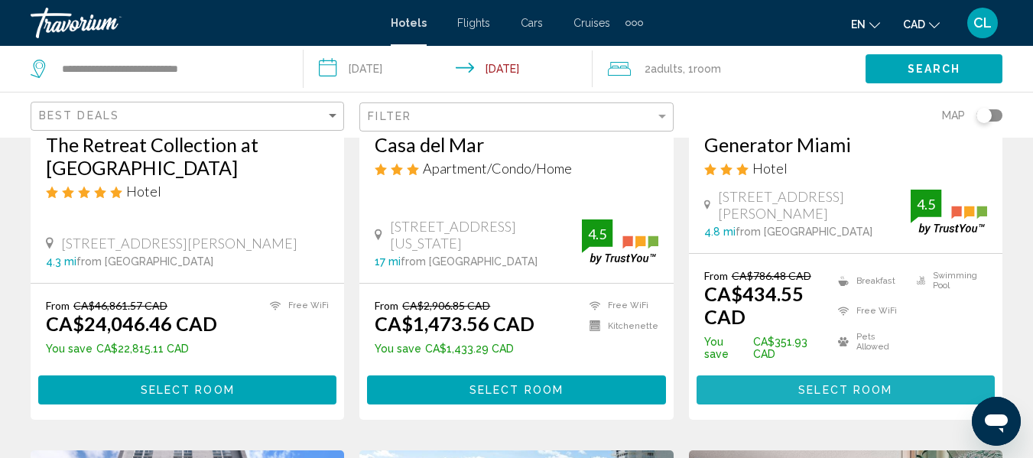
click at [821, 385] on span "Select Room" at bounding box center [845, 391] width 94 height 12
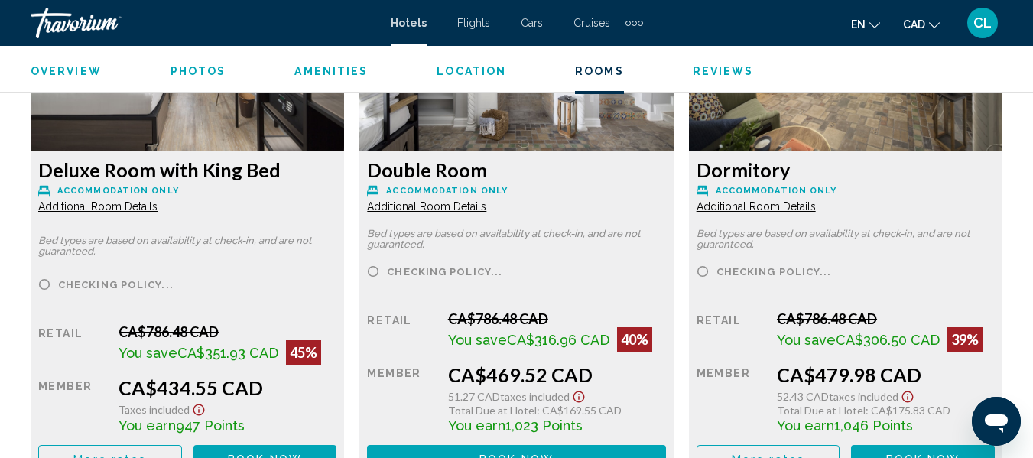
scroll to position [2550, 0]
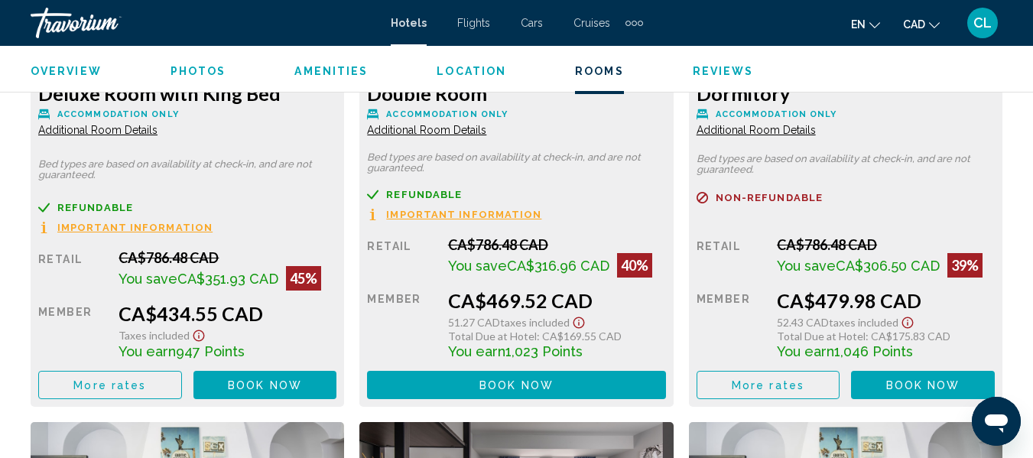
click at [336, 369] on div "Retail CA$786.48 CAD You save CA$306.50 CAD 39% when you redeem Member CA$479.9…" at bounding box center [187, 324] width 298 height 150
click at [118, 224] on span "Important Information" at bounding box center [134, 227] width 155 height 10
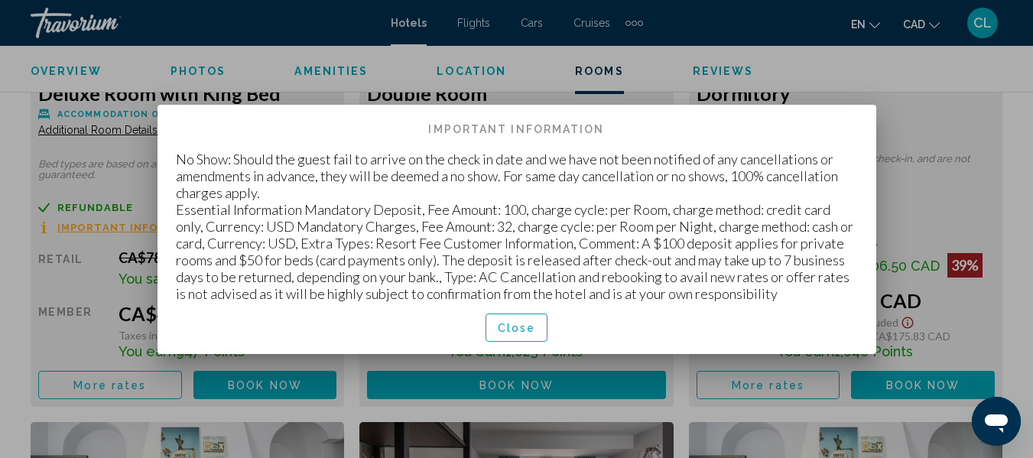
scroll to position [0, 0]
click at [979, 144] on div at bounding box center [516, 229] width 1033 height 458
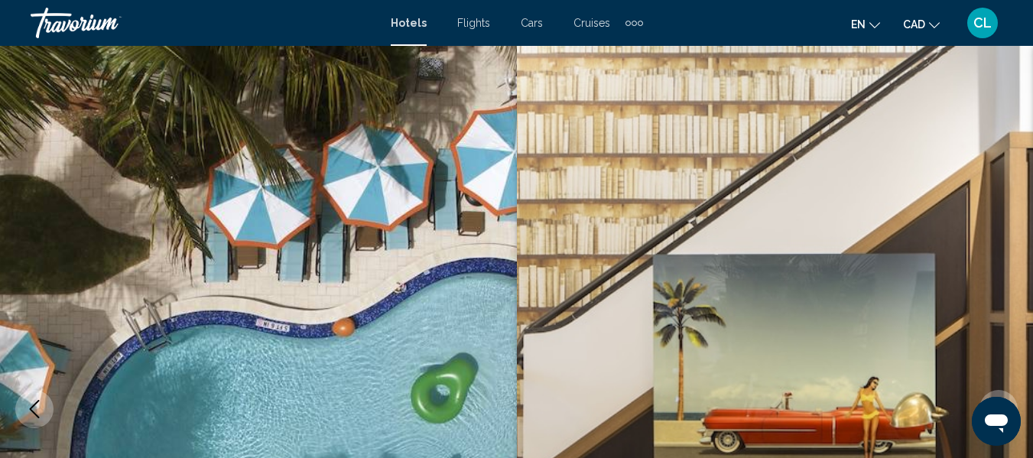
scroll to position [2550, 0]
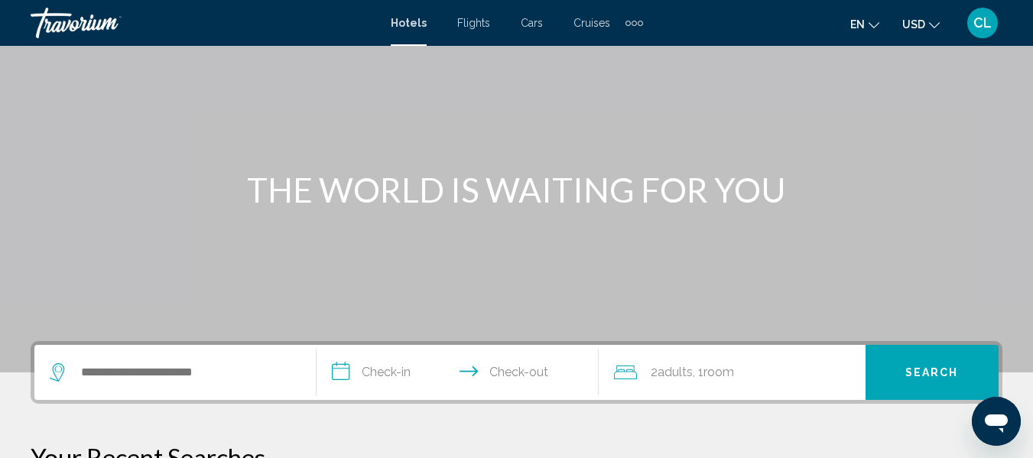
scroll to position [153, 0]
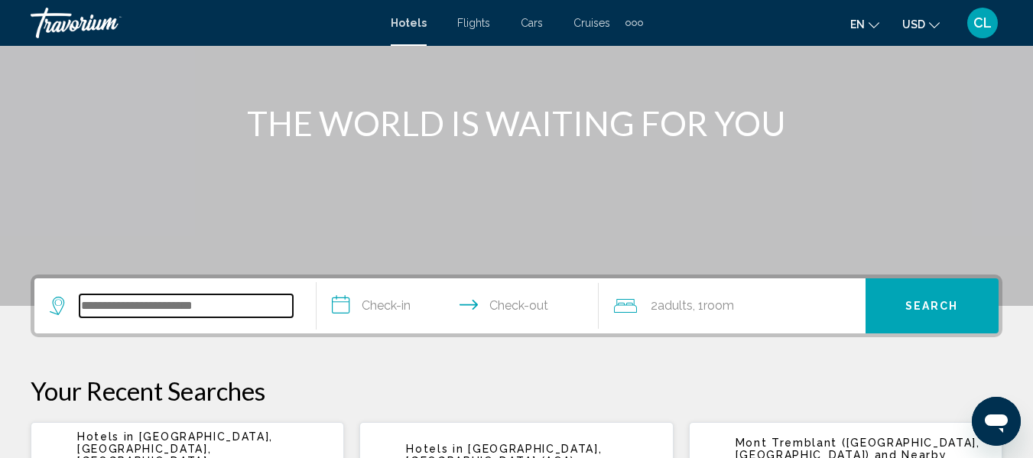
click at [89, 304] on input "Search widget" at bounding box center [186, 305] width 213 height 23
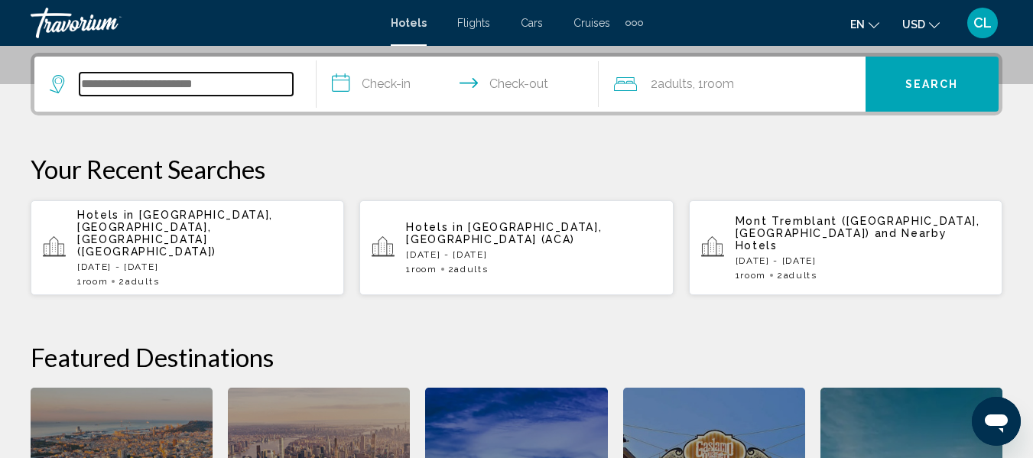
scroll to position [378, 0]
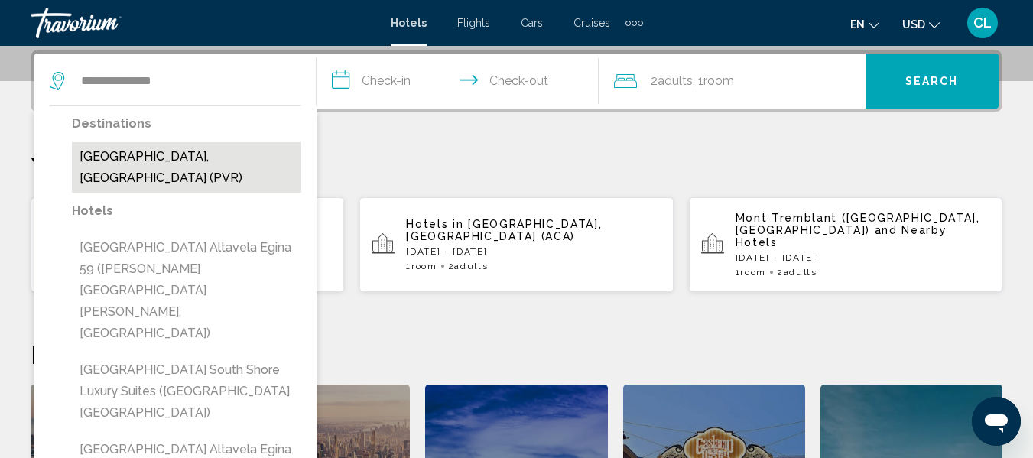
click at [170, 154] on button "Puerto Vallarta, Mexico (PVR)" at bounding box center [186, 167] width 229 height 50
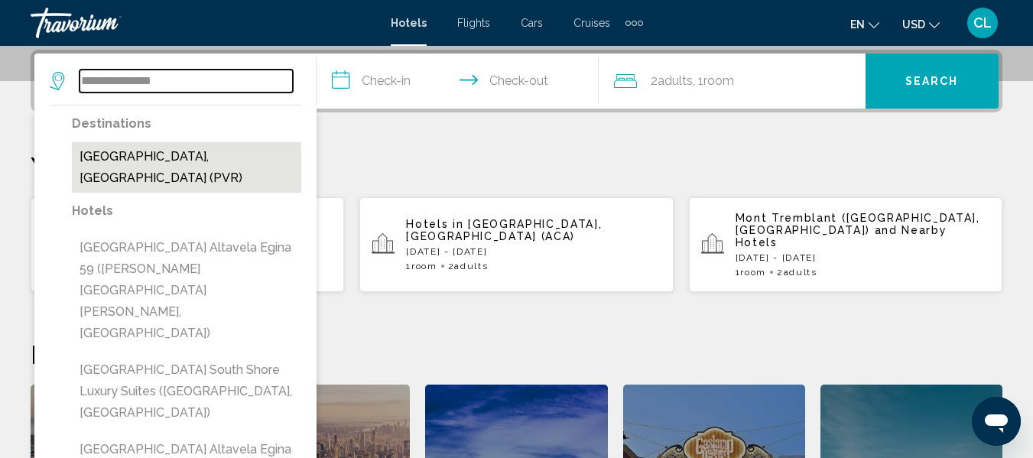
type input "**********"
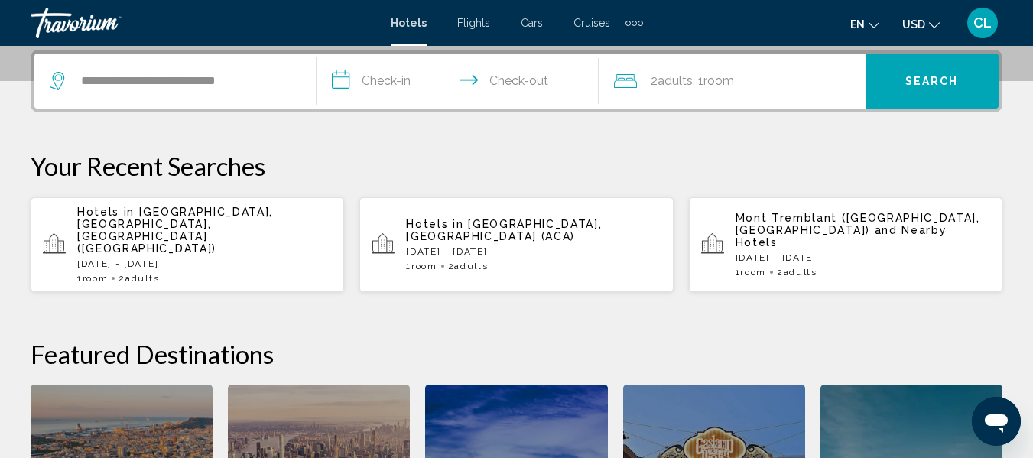
click at [339, 80] on input "**********" at bounding box center [461, 84] width 288 height 60
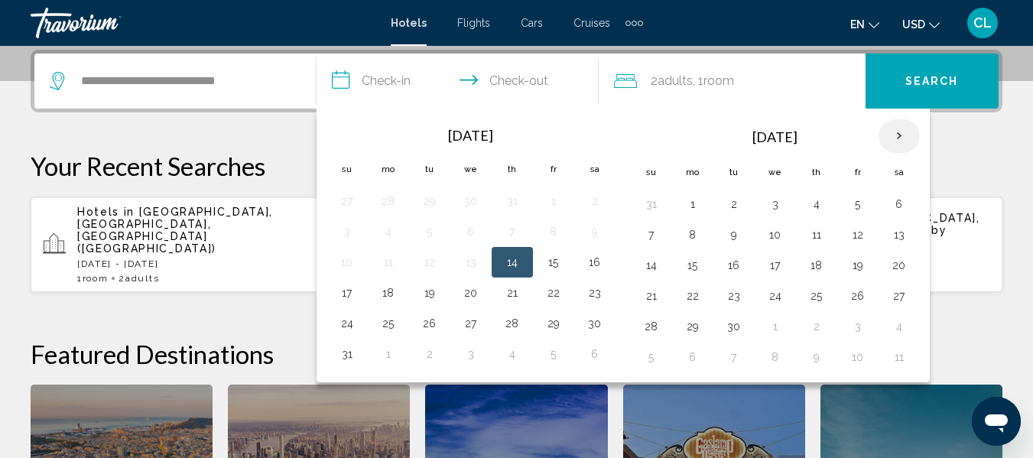
click at [894, 134] on th "Next month" at bounding box center [898, 136] width 41 height 34
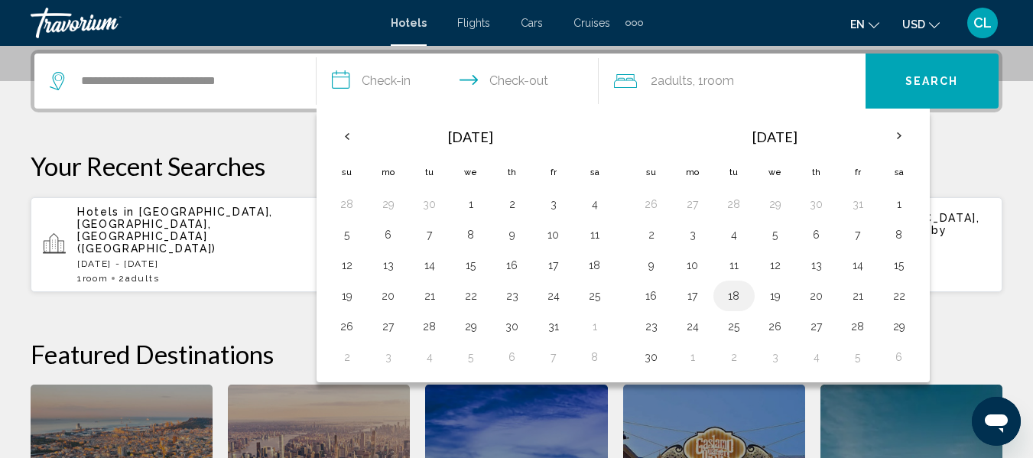
click at [736, 293] on button "18" at bounding box center [734, 295] width 24 height 21
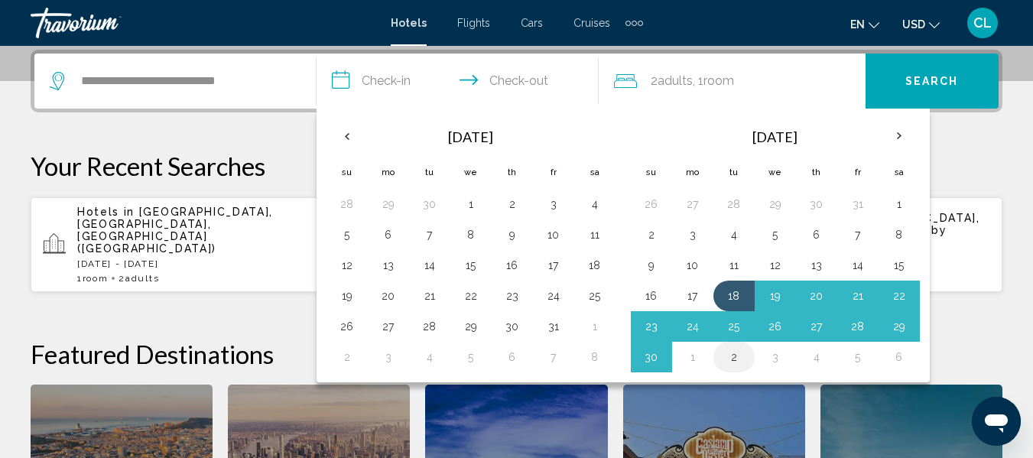
click at [736, 356] on button "2" at bounding box center [734, 356] width 24 height 21
type input "**********"
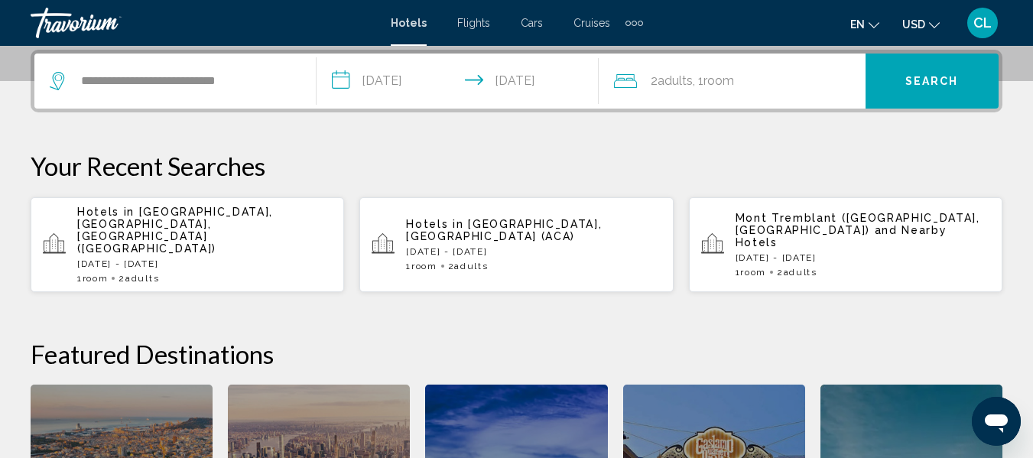
click at [924, 77] on span "Search" at bounding box center [932, 82] width 54 height 12
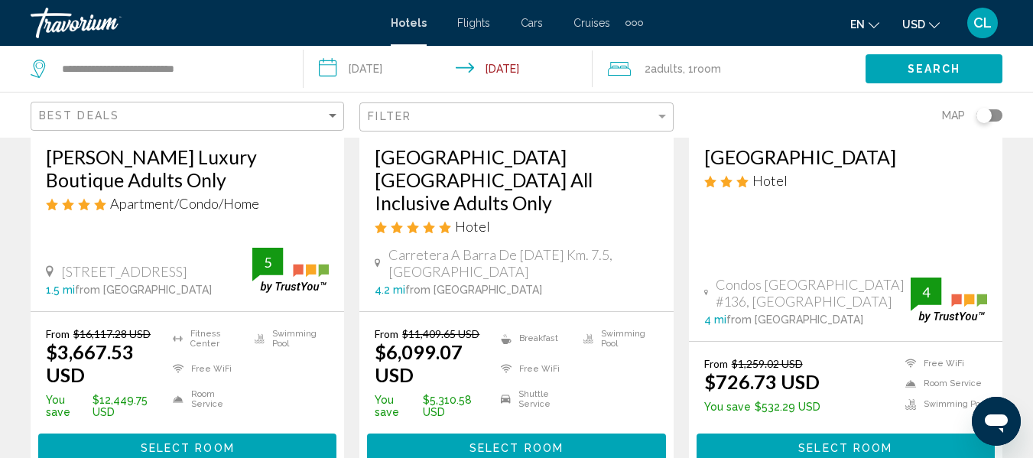
scroll to position [229, 0]
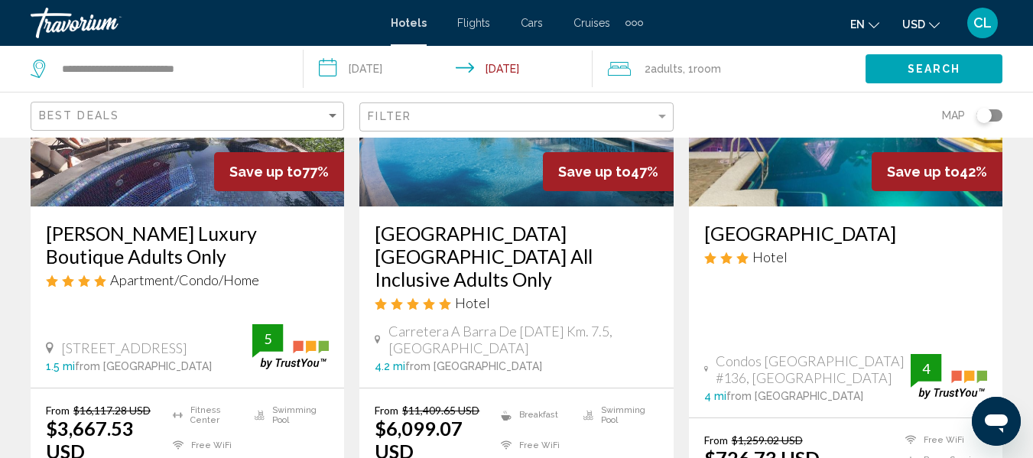
click at [908, 21] on span "USD" at bounding box center [913, 24] width 23 height 12
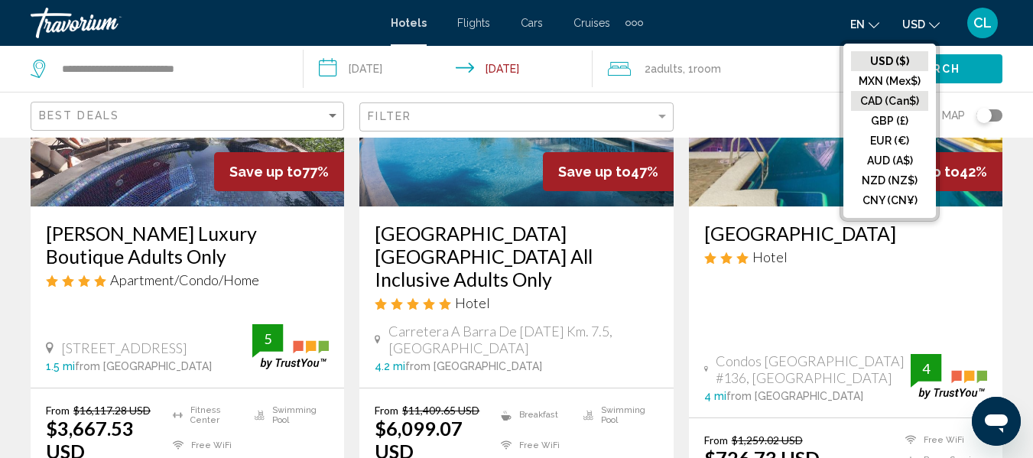
click at [891, 99] on button "CAD (Can$)" at bounding box center [889, 101] width 77 height 20
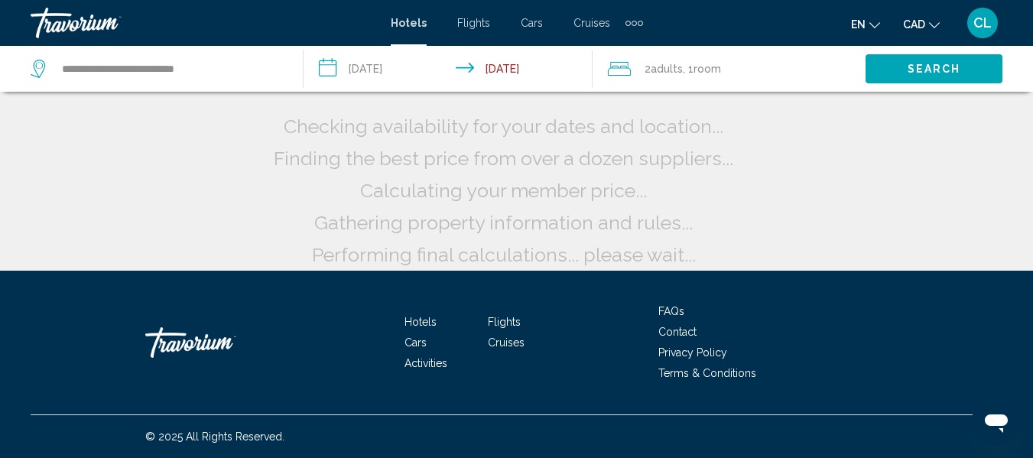
scroll to position [44, 0]
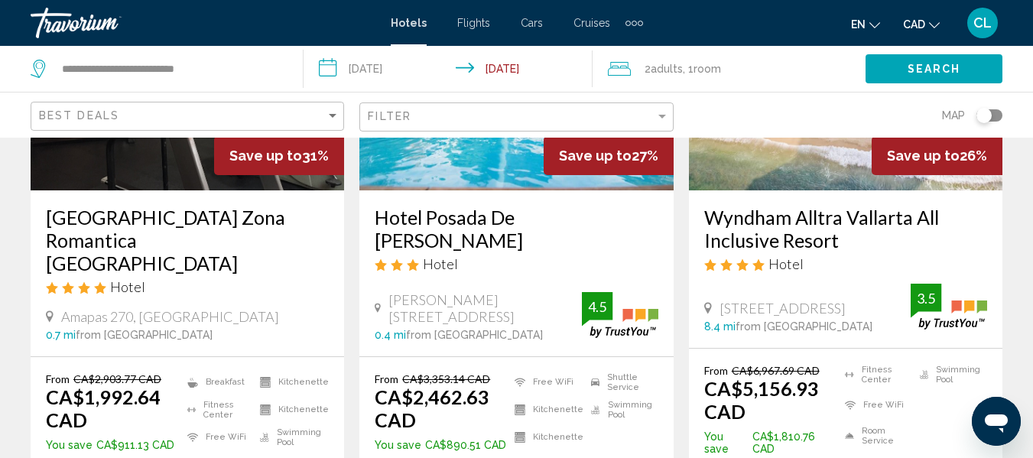
scroll to position [2217, 0]
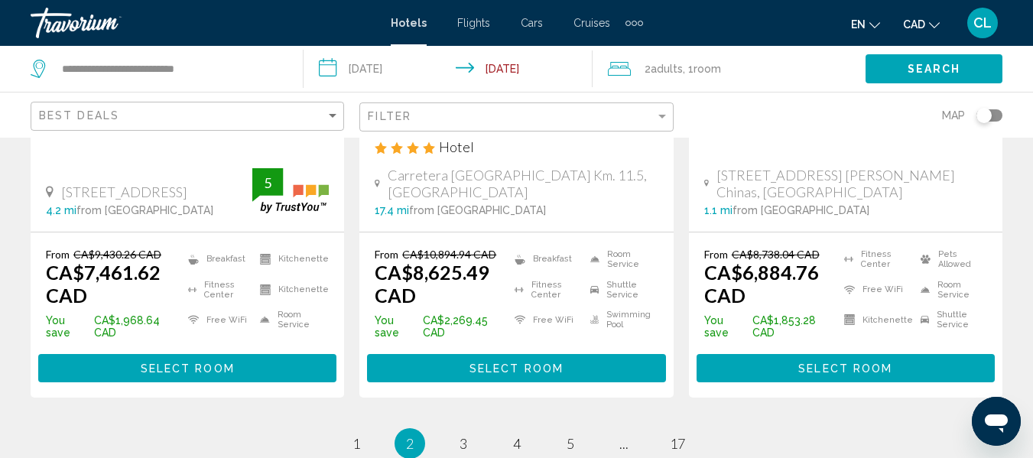
scroll to position [2294, 0]
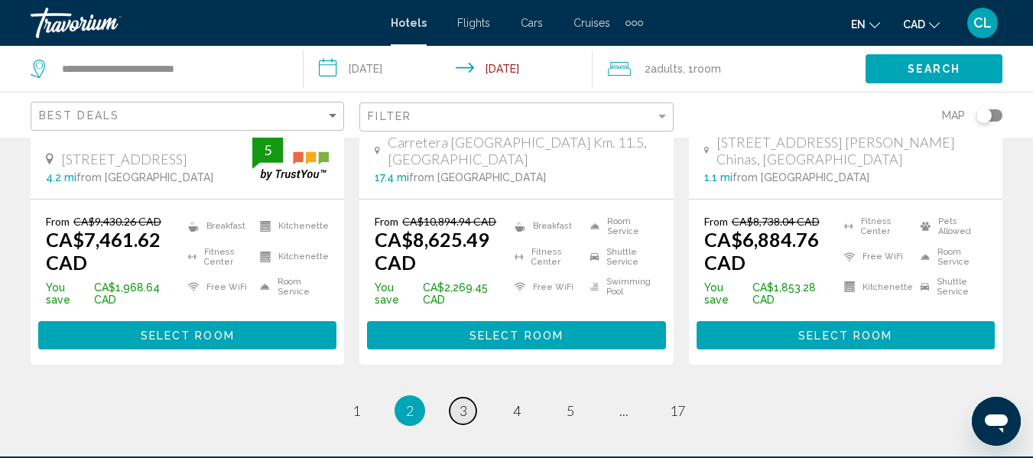
click at [469, 398] on link "page 3" at bounding box center [463, 411] width 27 height 27
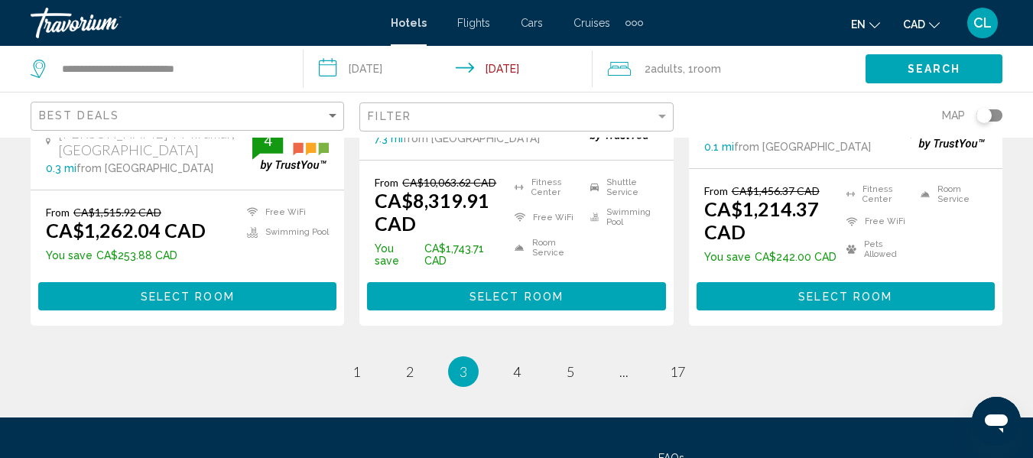
scroll to position [2294, 0]
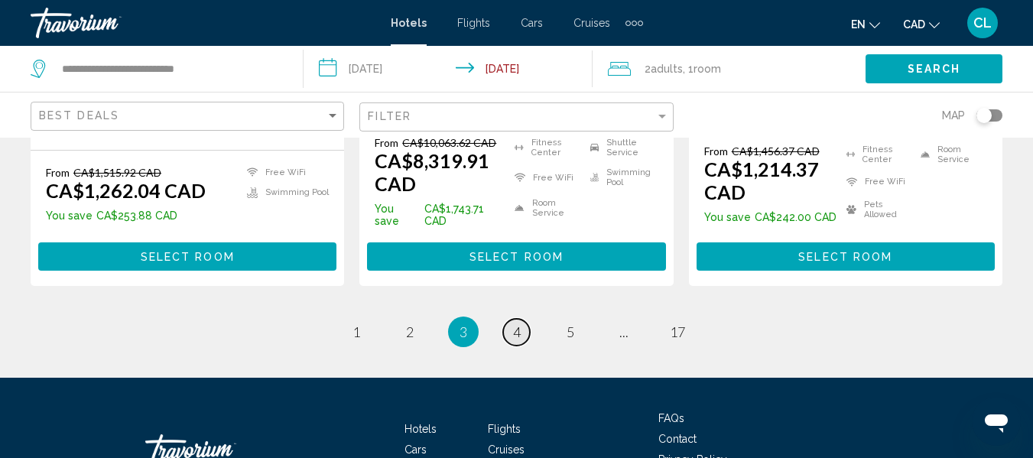
click at [519, 323] on span "4" at bounding box center [517, 331] width 8 height 17
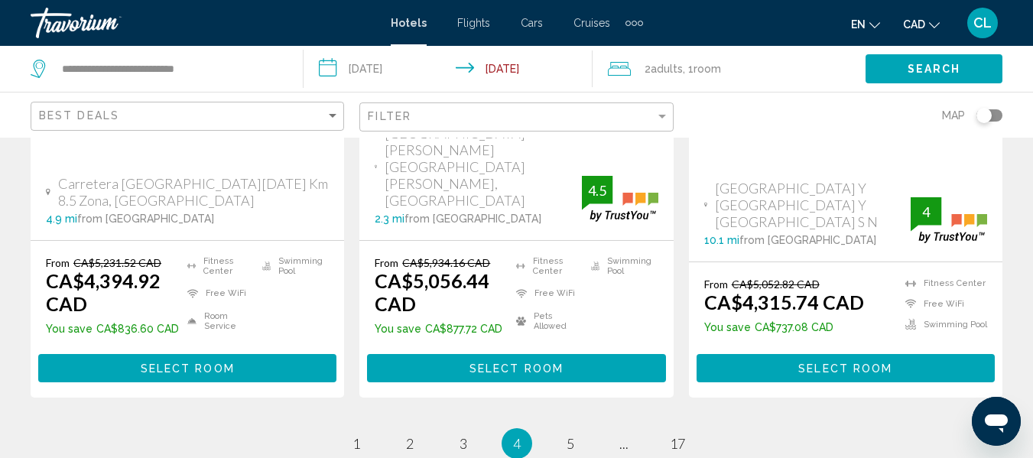
scroll to position [2294, 0]
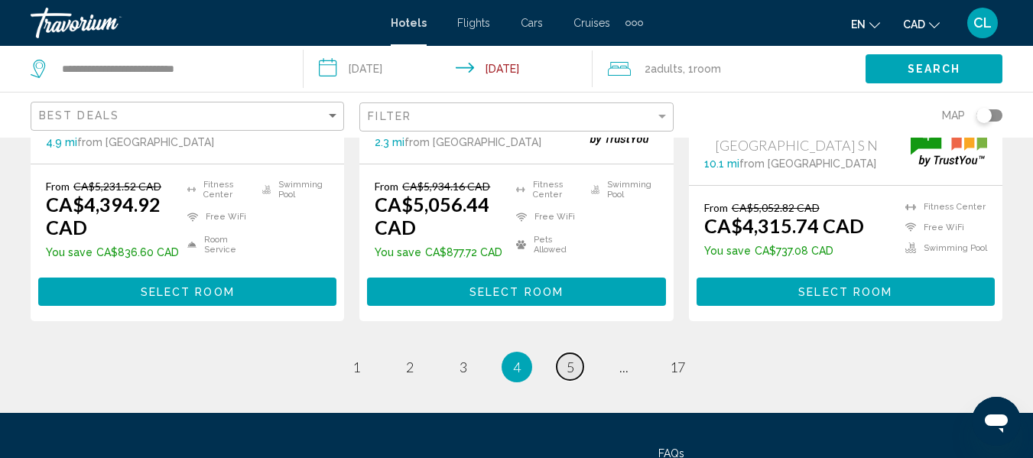
click at [567, 359] on span "5" at bounding box center [571, 367] width 8 height 17
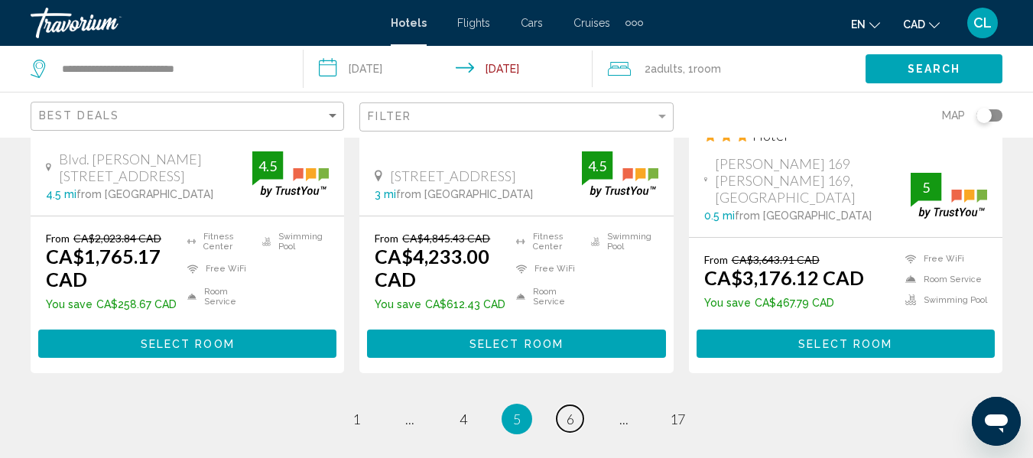
scroll to position [2294, 0]
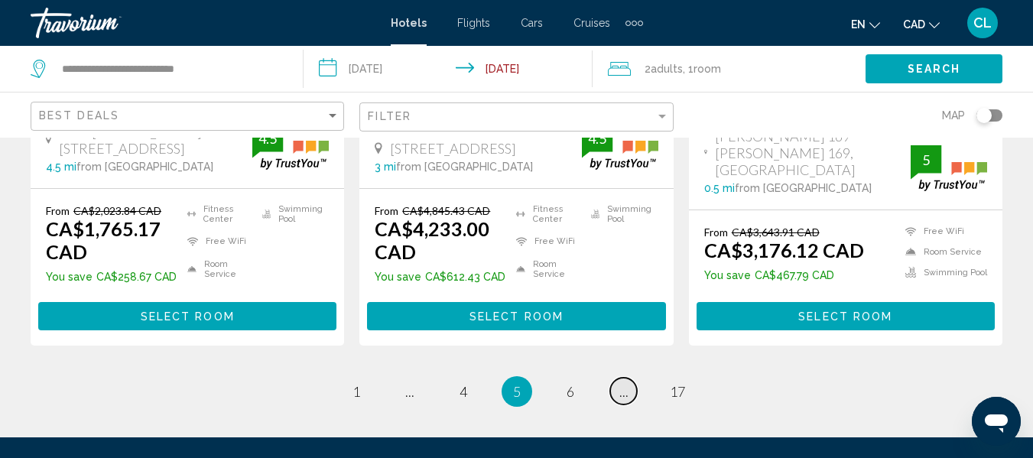
click at [625, 383] on span "..." at bounding box center [623, 391] width 9 height 17
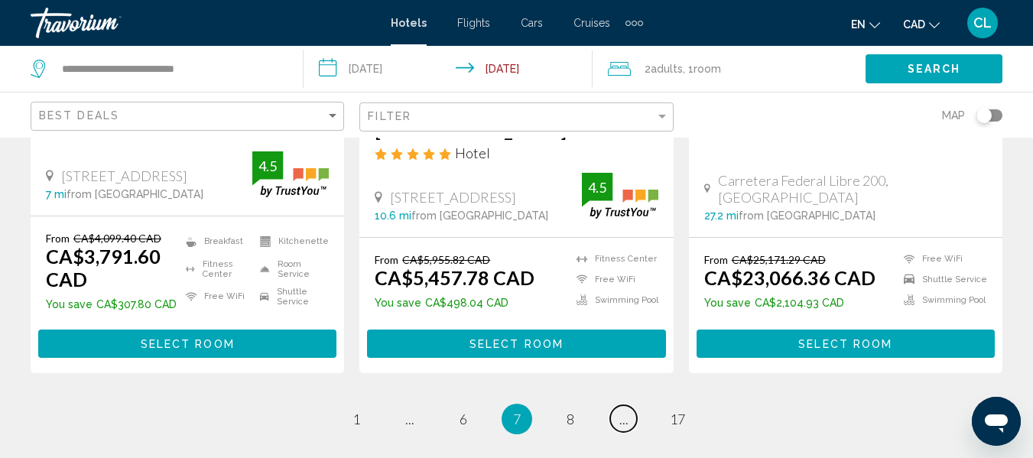
scroll to position [2217, 0]
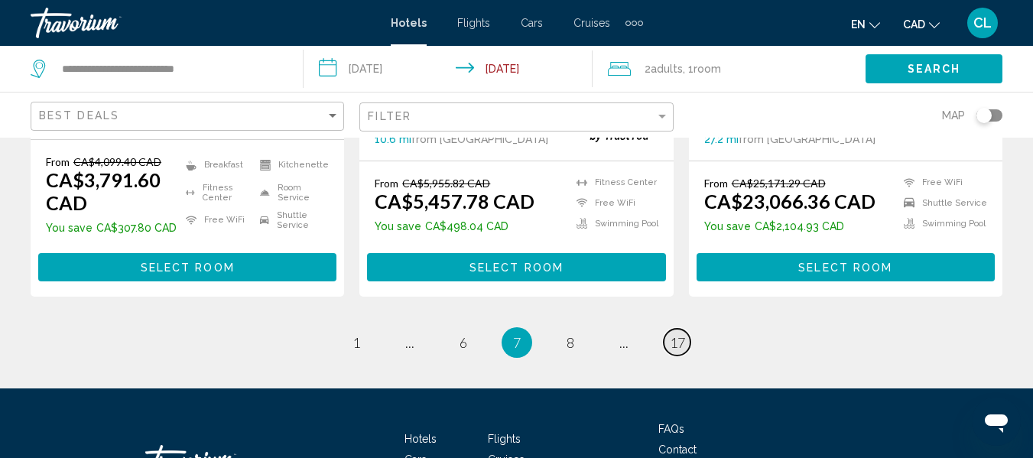
click at [670, 334] on span "17" at bounding box center [677, 342] width 15 height 17
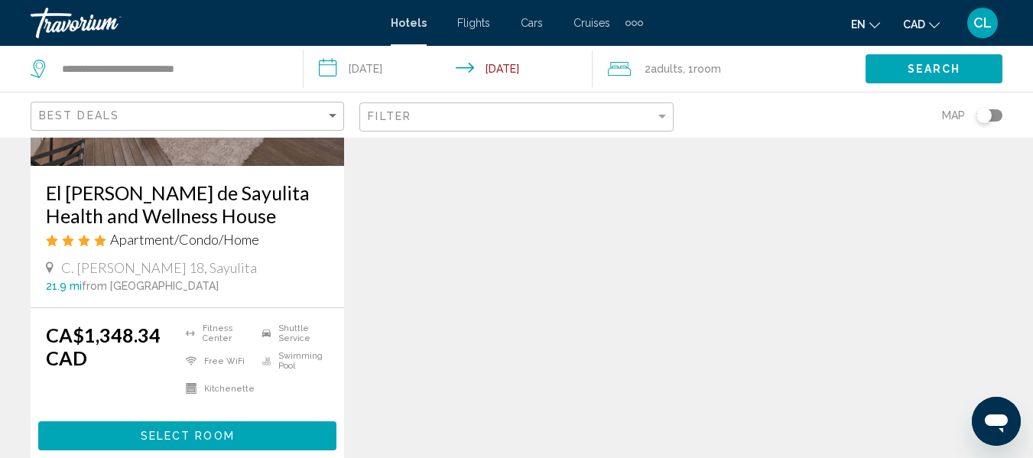
scroll to position [841, 0]
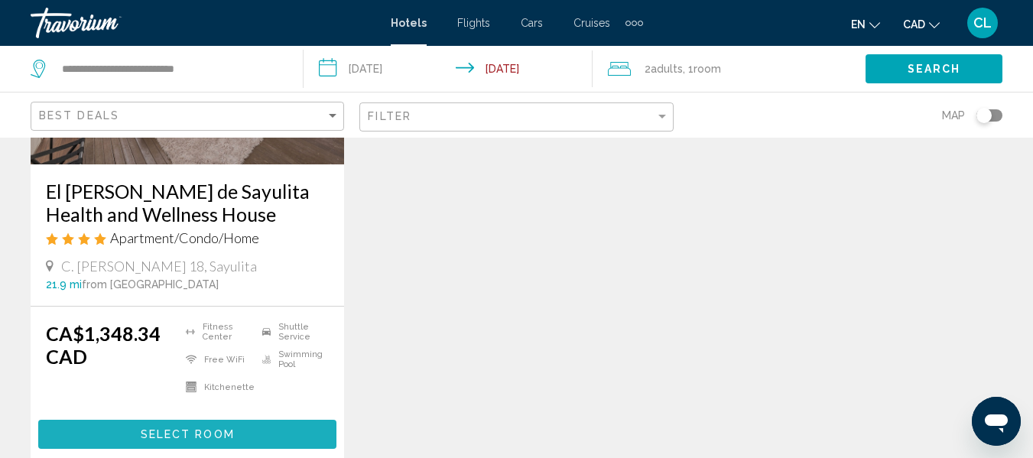
click at [216, 429] on span "Select Room" at bounding box center [188, 435] width 94 height 12
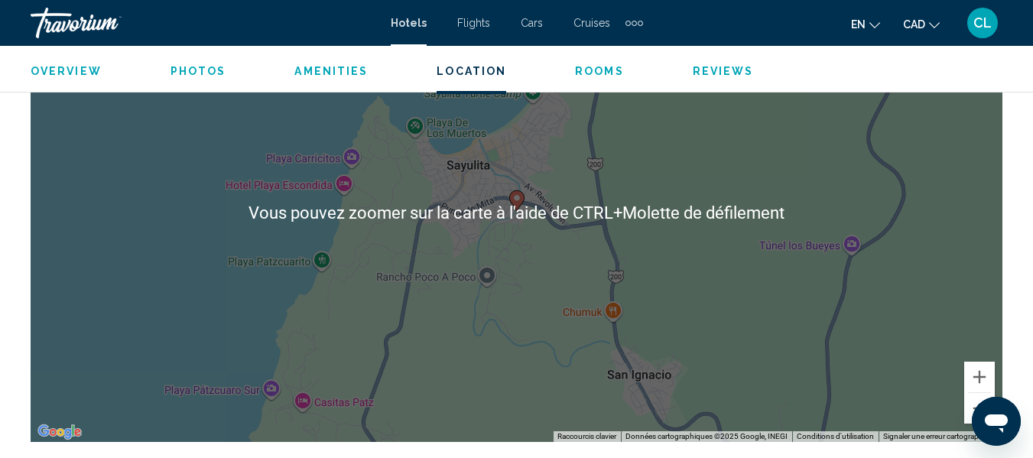
scroll to position [1709, 0]
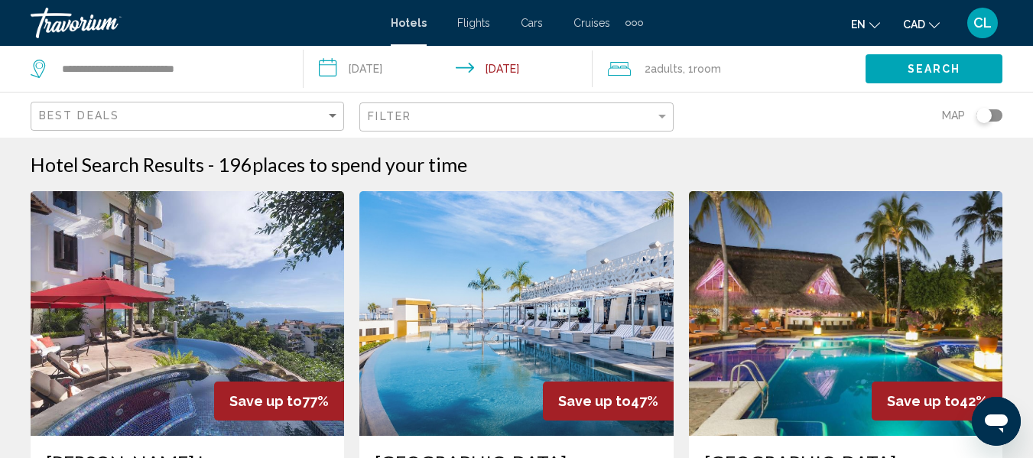
click at [467, 357] on img "Main content" at bounding box center [515, 313] width 313 height 245
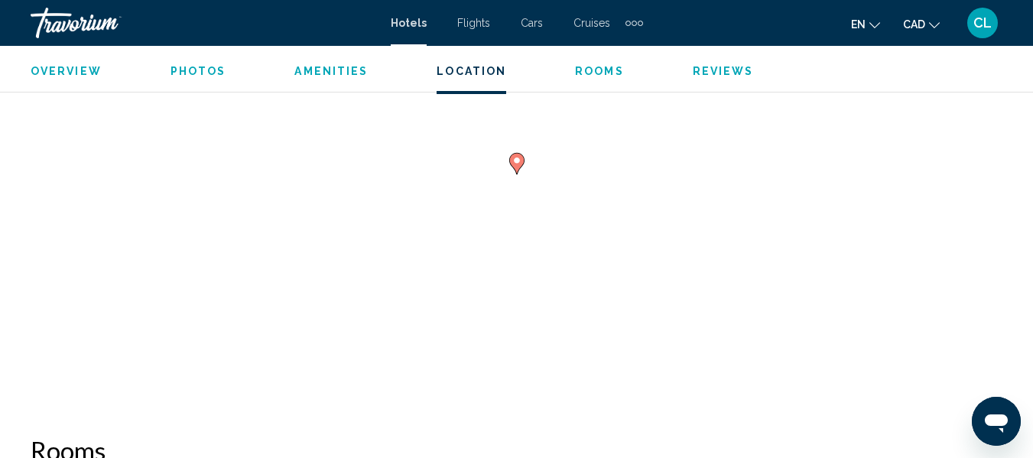
scroll to position [1862, 0]
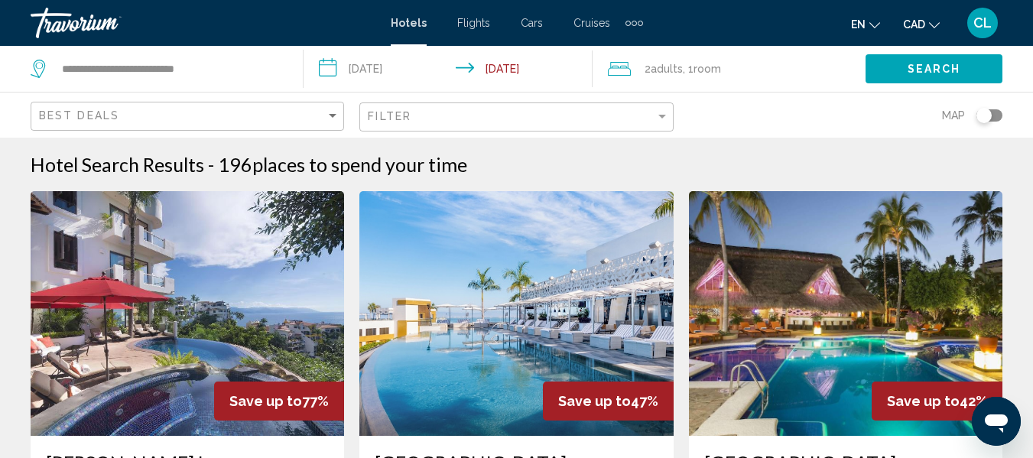
click at [211, 356] on img "Main content" at bounding box center [187, 313] width 313 height 245
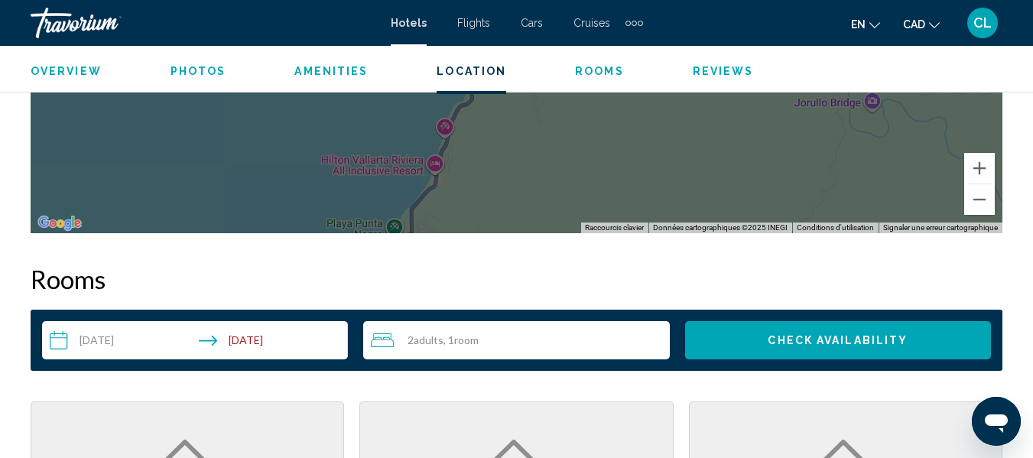
scroll to position [2092, 0]
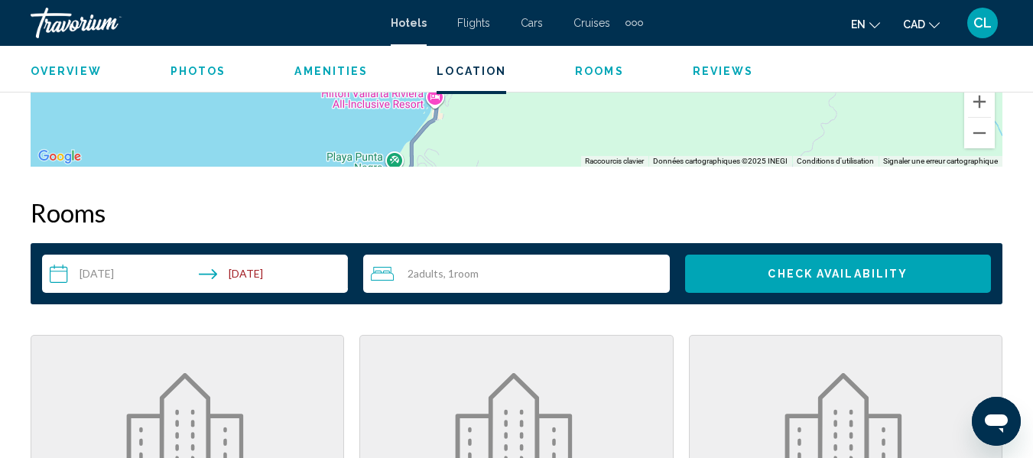
click at [343, 358] on figure "Main content" at bounding box center [187, 431] width 312 height 190
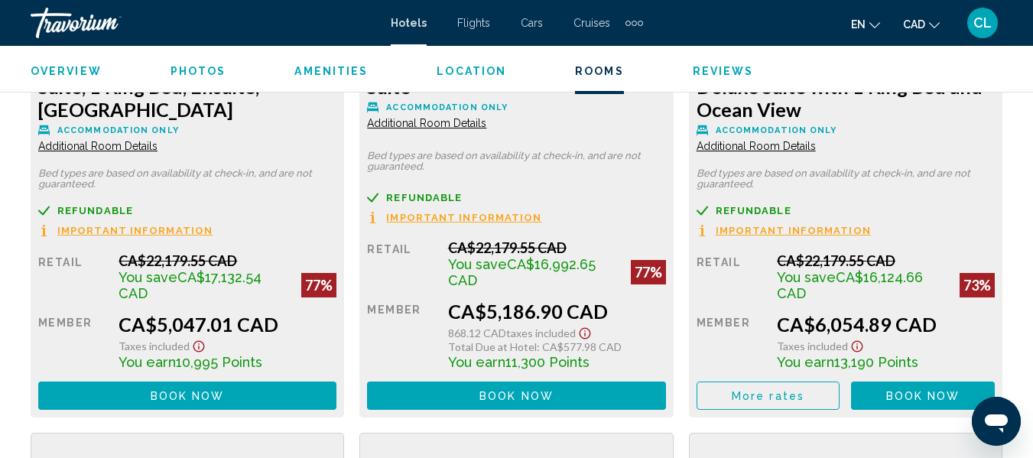
scroll to position [2474, 0]
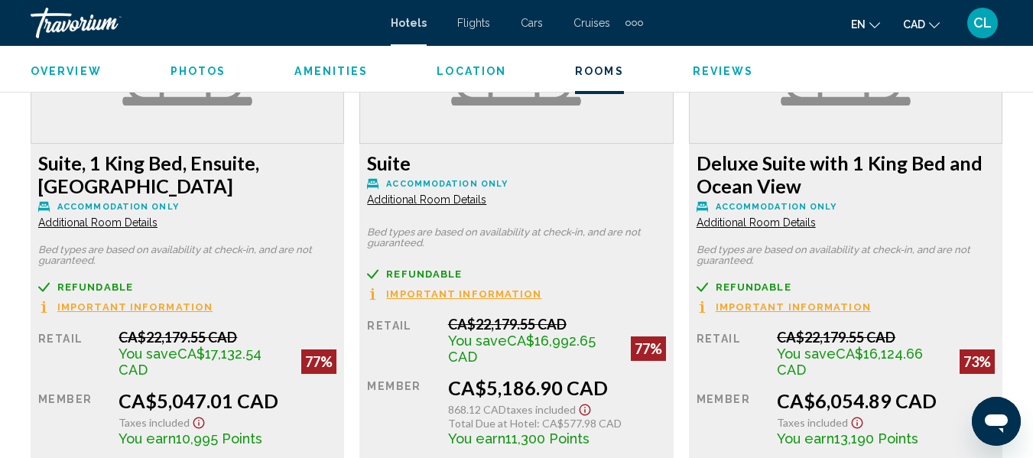
click at [287, 203] on p "Accommodation Only" at bounding box center [187, 206] width 298 height 11
